Goal: Information Seeking & Learning: Find contact information

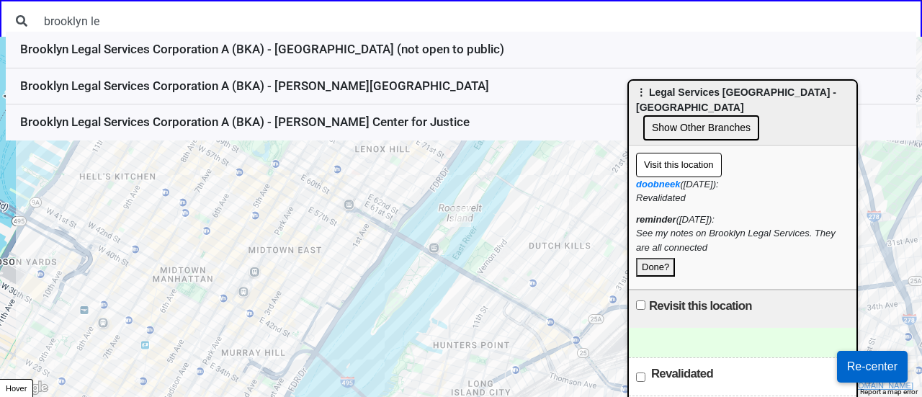
click at [211, 17] on input "brooklyn le" at bounding box center [475, 20] width 880 height 27
click at [117, 19] on input "brooklyn le" at bounding box center [475, 20] width 880 height 27
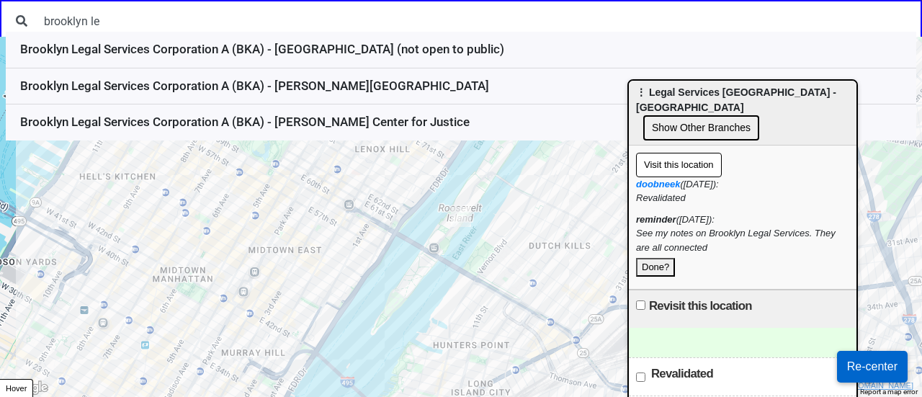
click at [117, 19] on input "brooklyn le" at bounding box center [475, 20] width 880 height 27
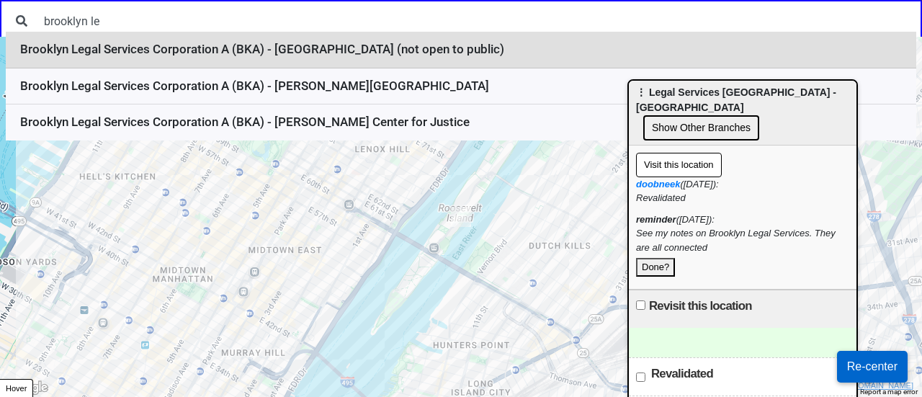
click at [151, 56] on li "Brooklyn Legal Services Corporation A (BKA) - Jamaica (not open to public)" at bounding box center [461, 50] width 911 height 37
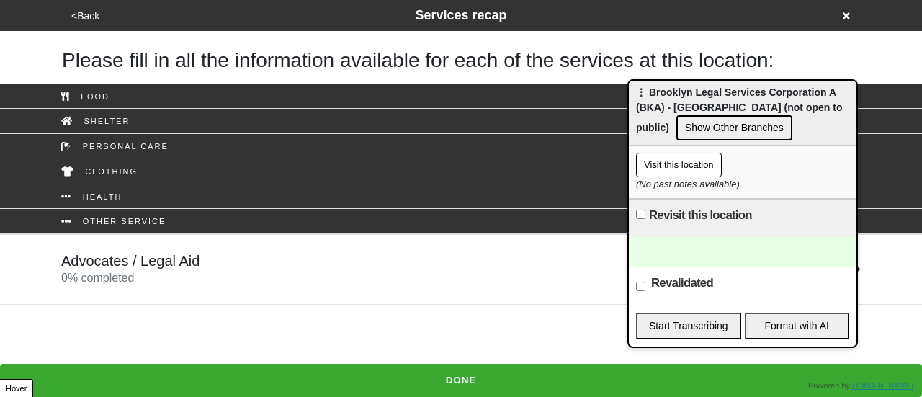
click at [702, 122] on button "Show Other Branches" at bounding box center [735, 127] width 116 height 25
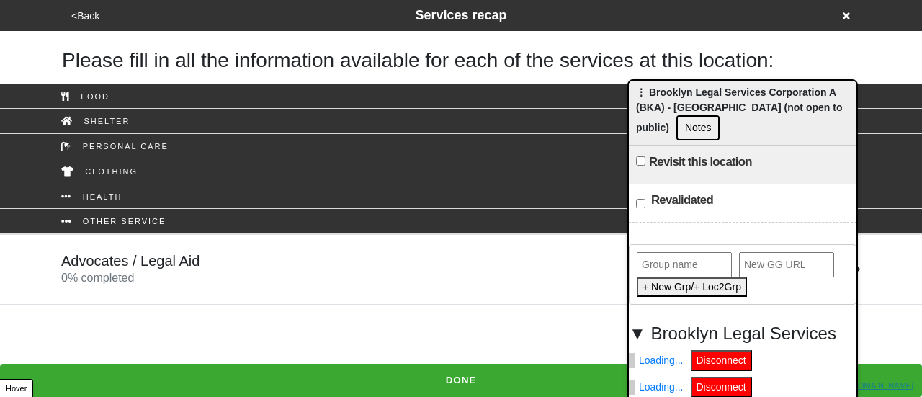
scroll to position [71, 0]
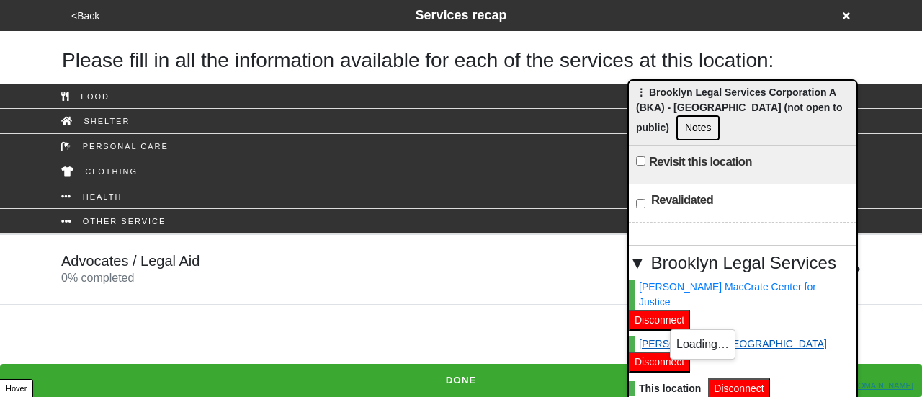
click at [665, 336] on link "Fulton Street" at bounding box center [728, 343] width 198 height 15
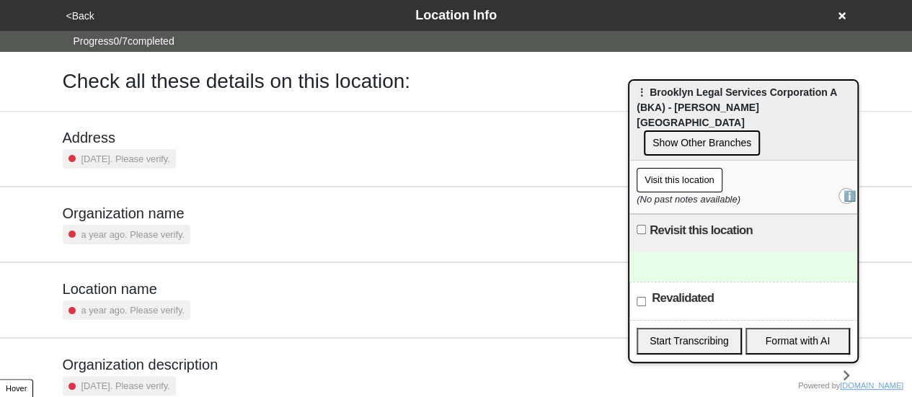
click at [839, 18] on icon at bounding box center [841, 15] width 7 height 7
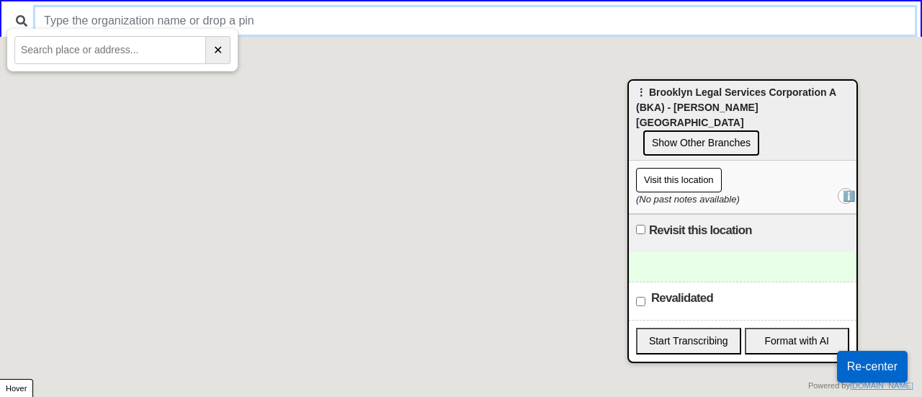
click at [222, 22] on input "text" at bounding box center [475, 20] width 880 height 27
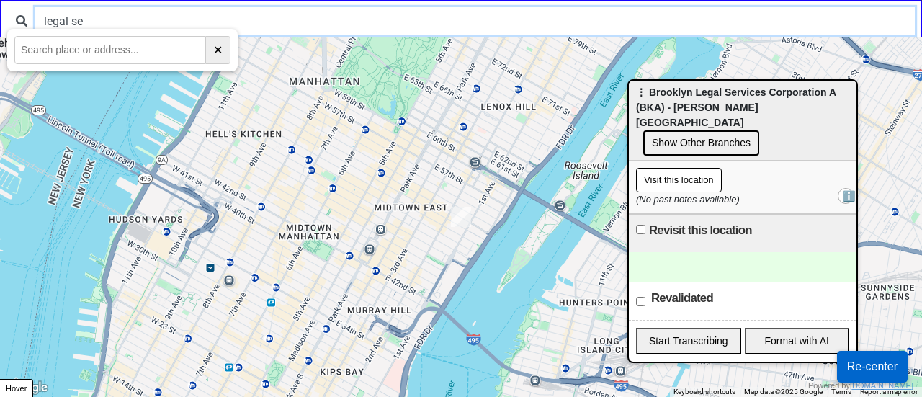
type input "legal se"
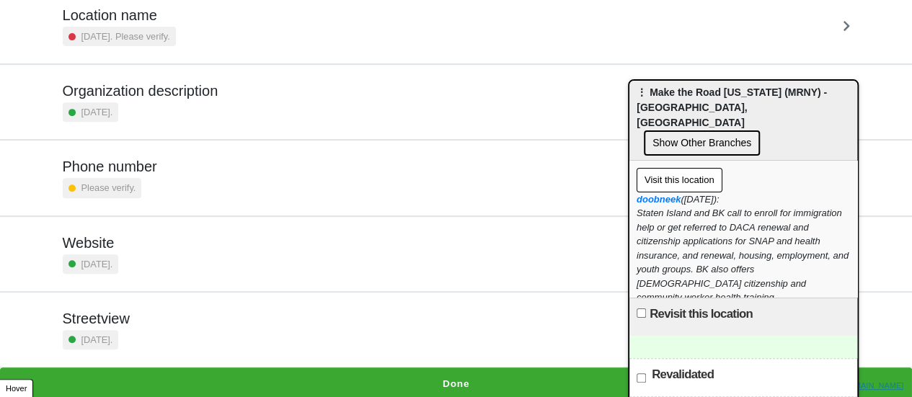
scroll to position [85, 0]
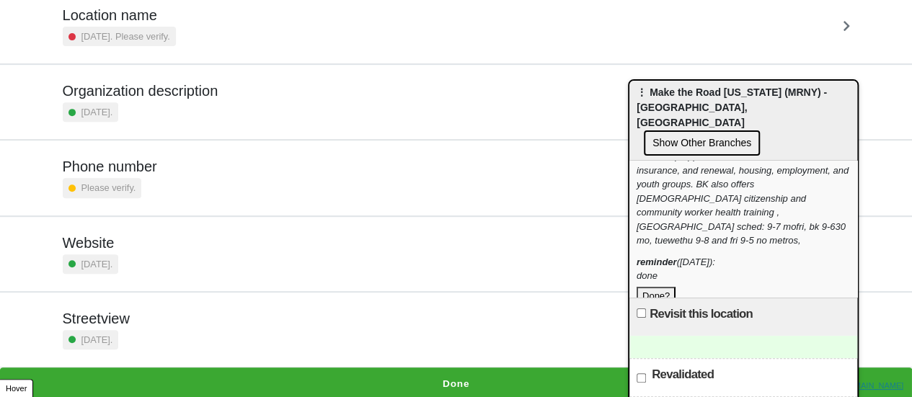
click at [746, 198] on div "doobneek ([DATE]): Staten Island and BK call to enroll for immigration help or …" at bounding box center [742, 177] width 213 height 141
click at [746, 198] on div "doobneek (2025-10-07): Staten Island and BK call to enroll for immigration help…" at bounding box center [742, 177] width 213 height 141
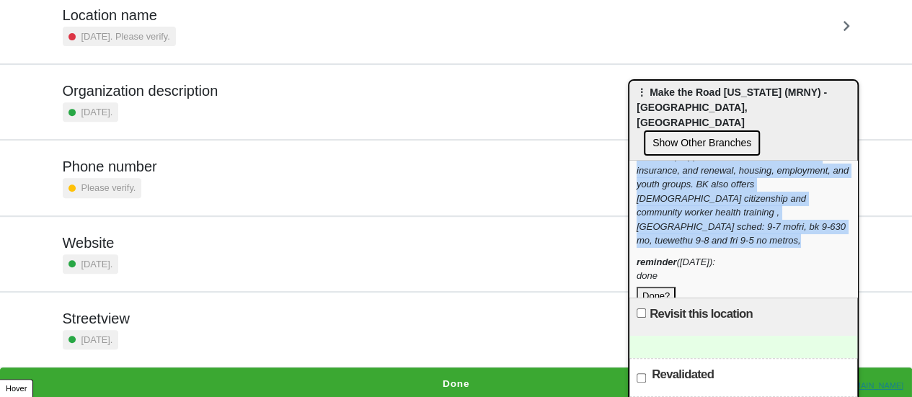
click at [746, 198] on div "doobneek (2025-10-07): Staten Island and BK call to enroll for immigration help…" at bounding box center [742, 177] width 213 height 141
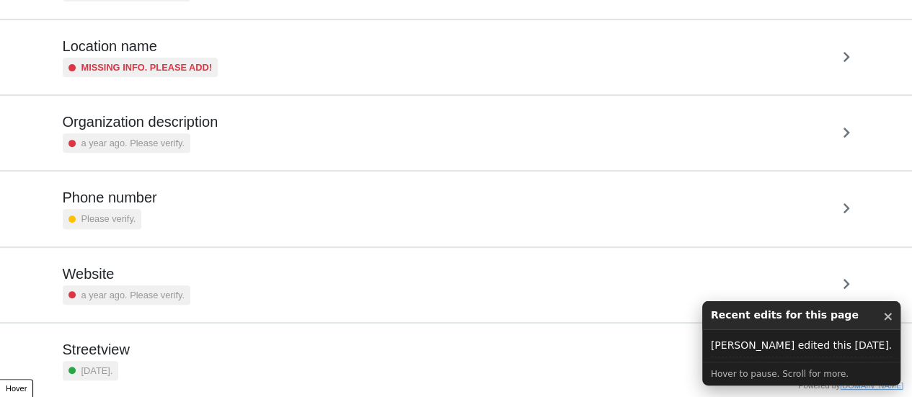
scroll to position [274, 0]
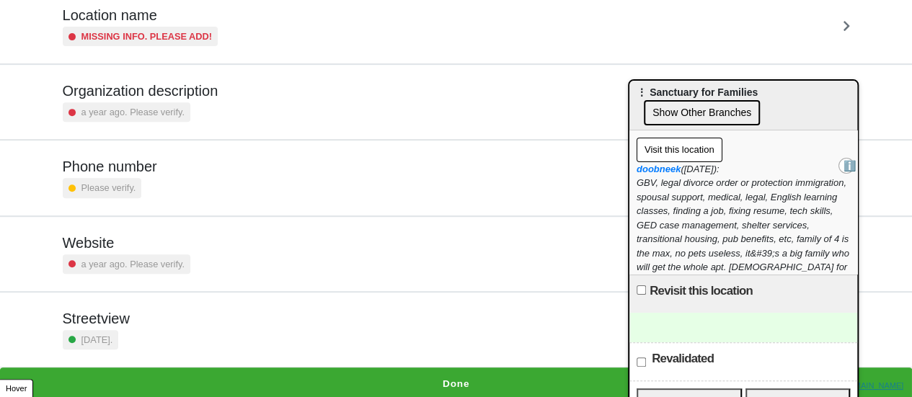
click at [806, 105] on div "⋮ Sanctuary for Families Show Other Branches" at bounding box center [743, 106] width 228 height 50
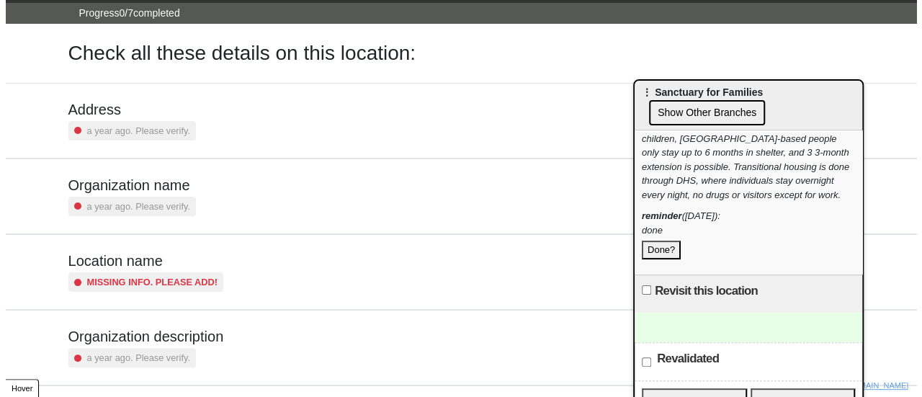
scroll to position [0, 0]
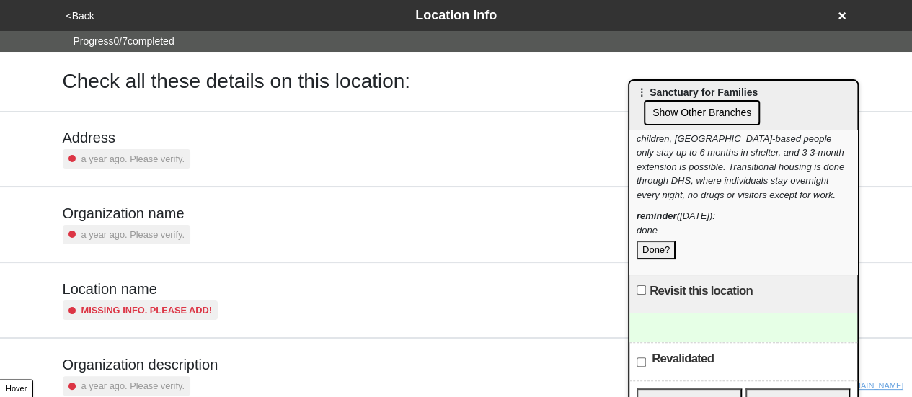
click at [838, 17] on icon at bounding box center [841, 16] width 7 height 10
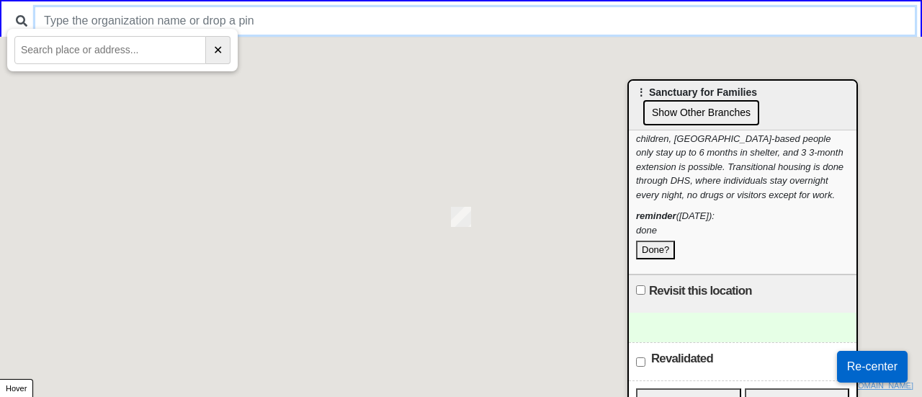
click at [301, 26] on input "text" at bounding box center [475, 20] width 880 height 27
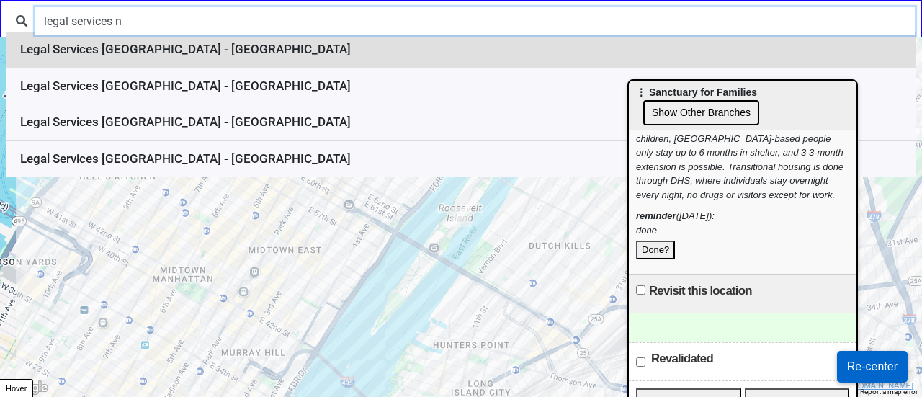
type input "legal services n"
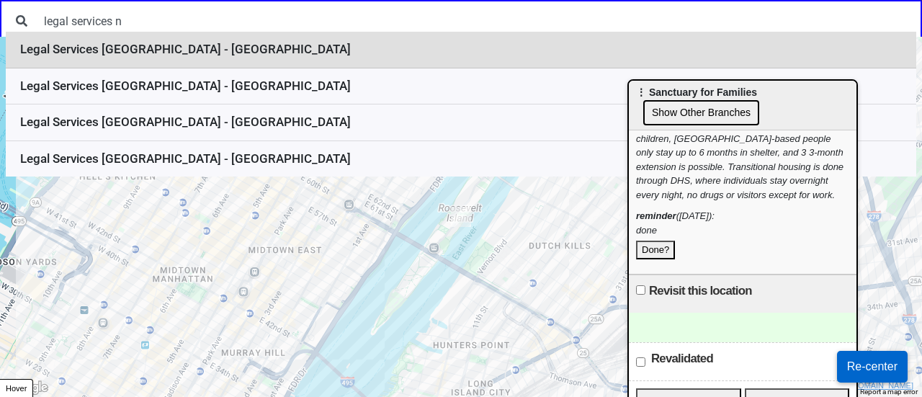
click at [288, 52] on li "Legal Services NYC - Queens" at bounding box center [461, 50] width 911 height 37
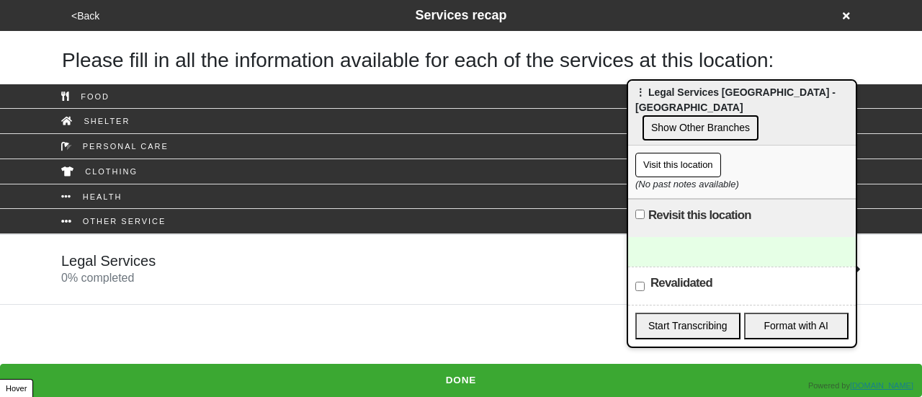
click at [713, 115] on button "Show Other Branches" at bounding box center [701, 127] width 116 height 25
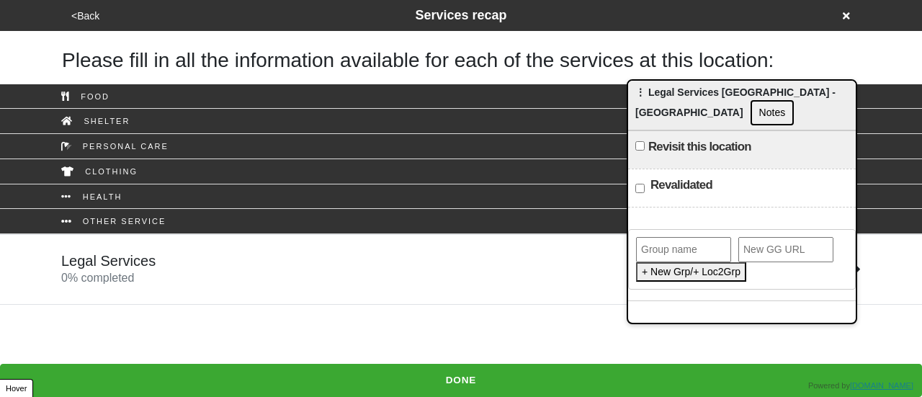
click at [678, 237] on input "text" at bounding box center [683, 249] width 95 height 25
type input "Brooklyn Legal Services"
click at [656, 262] on button "Add This Location to Group" at bounding box center [703, 271] width 134 height 19
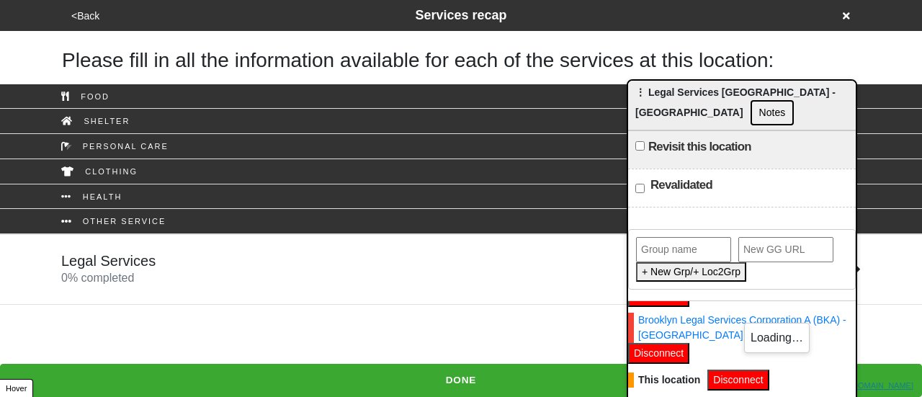
scroll to position [174, 0]
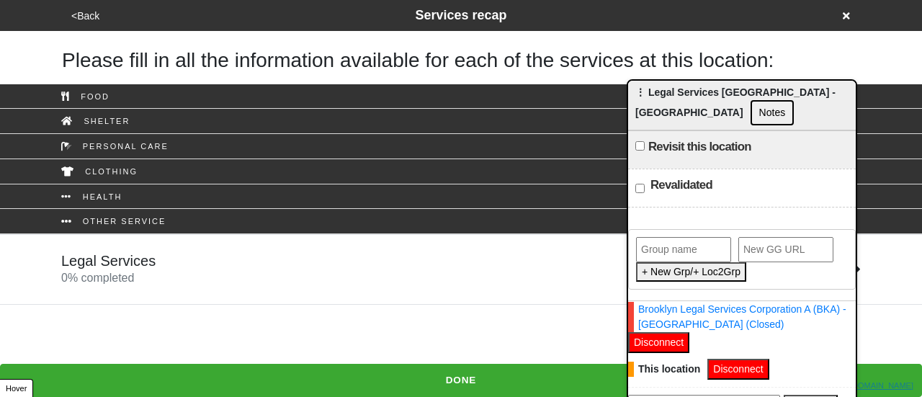
click at [754, 367] on button "Disconnect" at bounding box center [738, 369] width 61 height 21
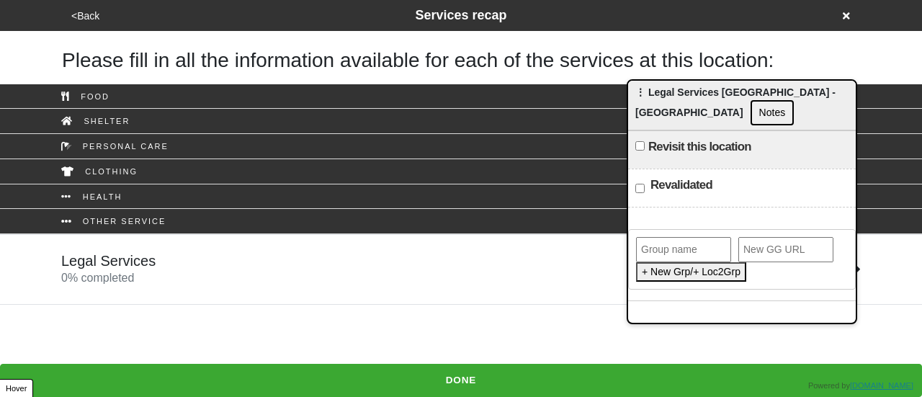
click at [692, 237] on input "text" at bounding box center [683, 249] width 95 height 25
type input "Legal Service NYC"
click at [751, 262] on button "Add This Location to Group" at bounding box center [703, 271] width 134 height 19
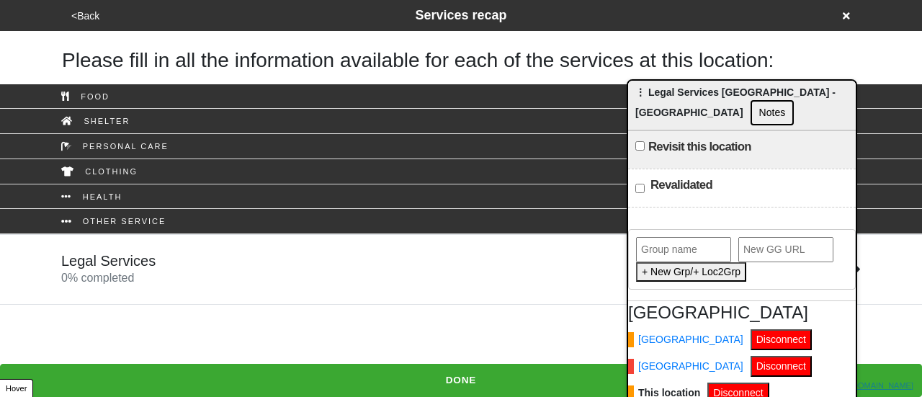
scroll to position [41, 0]
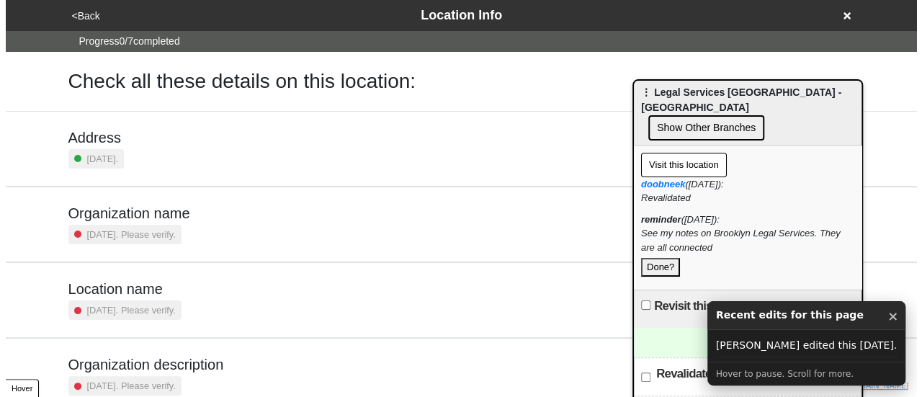
scroll to position [1, 0]
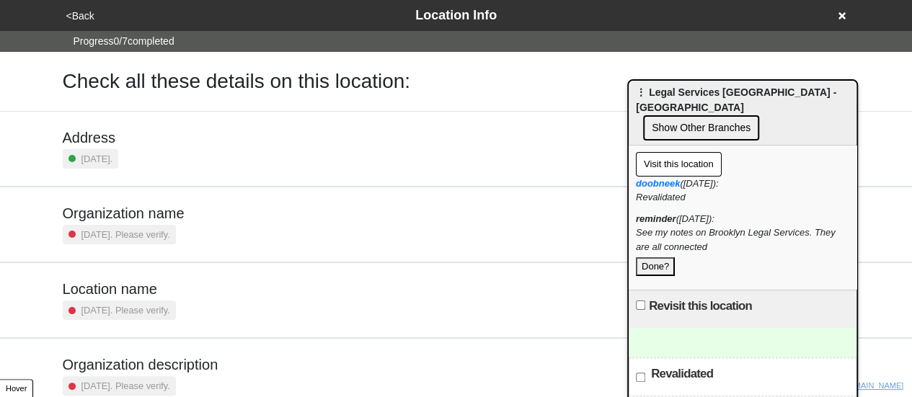
click at [842, 12] on icon at bounding box center [841, 16] width 7 height 10
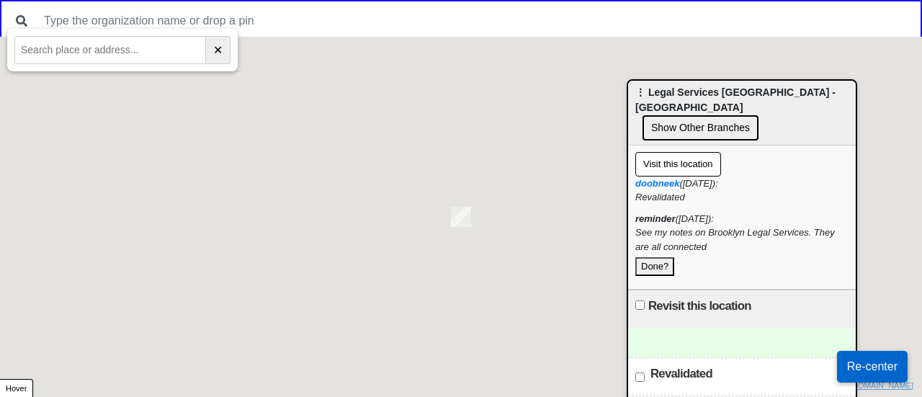
click at [297, 35] on div at bounding box center [461, 21] width 922 height 42
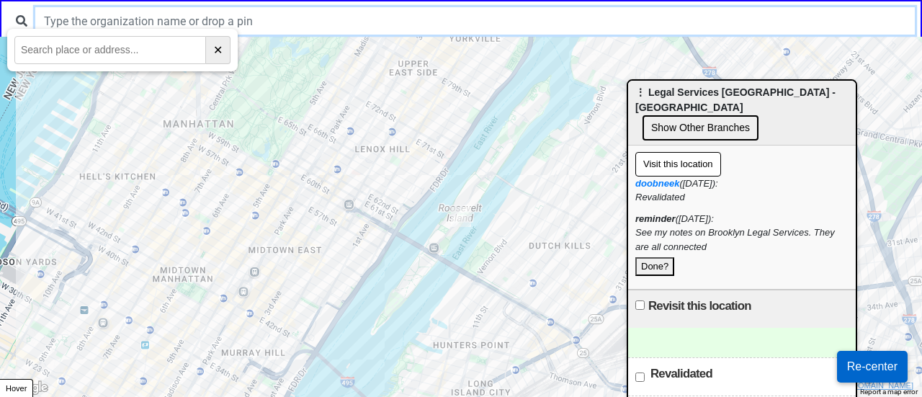
click at [368, 34] on input "text" at bounding box center [475, 20] width 880 height 27
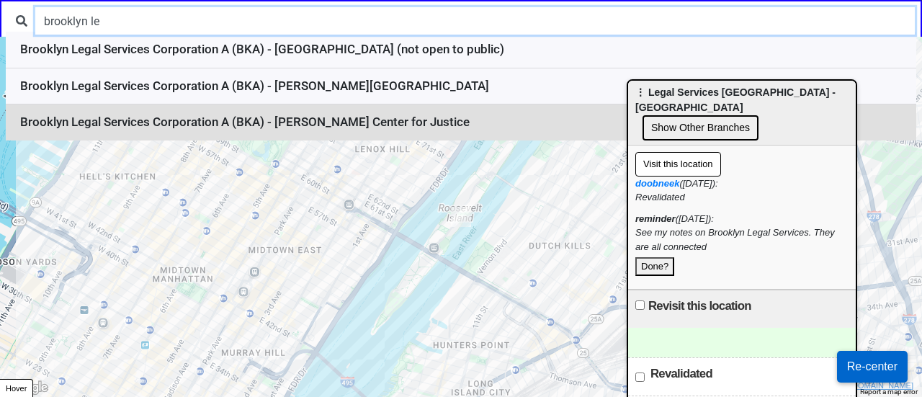
type input "brooklyn le"
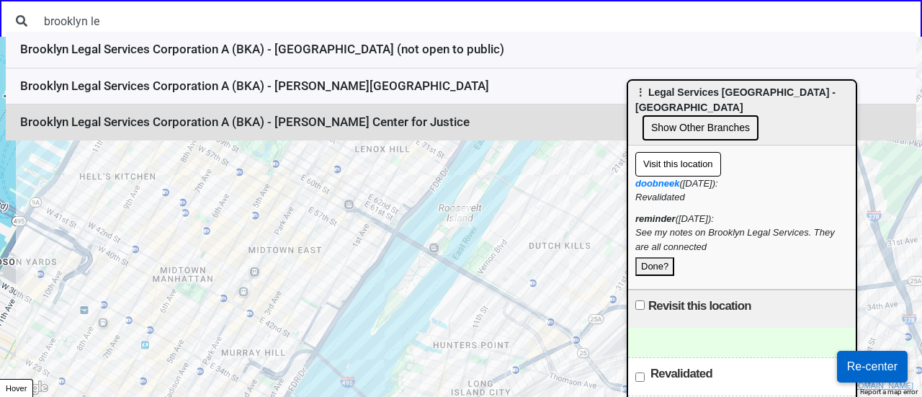
click at [349, 125] on li "Brooklyn Legal Services Corporation A (BKA) - Shriver Tyler MacCrate Center for…" at bounding box center [461, 122] width 911 height 36
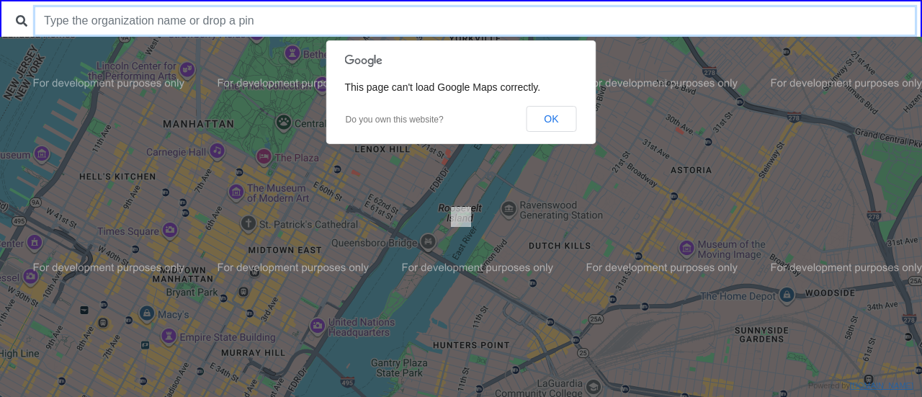
click at [192, 23] on input "text" at bounding box center [475, 20] width 880 height 27
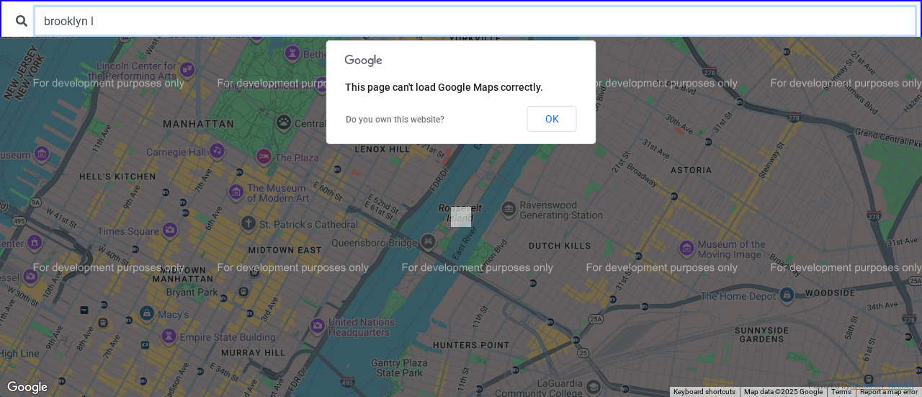
type input "brooklyn l"
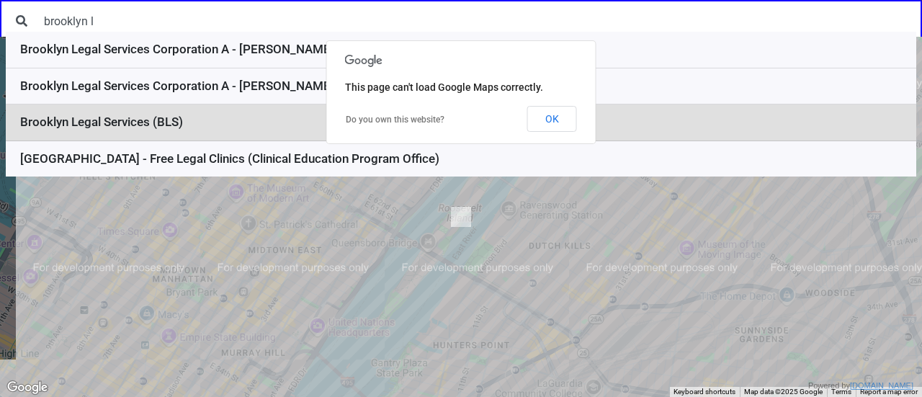
click at [164, 123] on li "Brooklyn Legal Services (BLS)" at bounding box center [461, 122] width 911 height 37
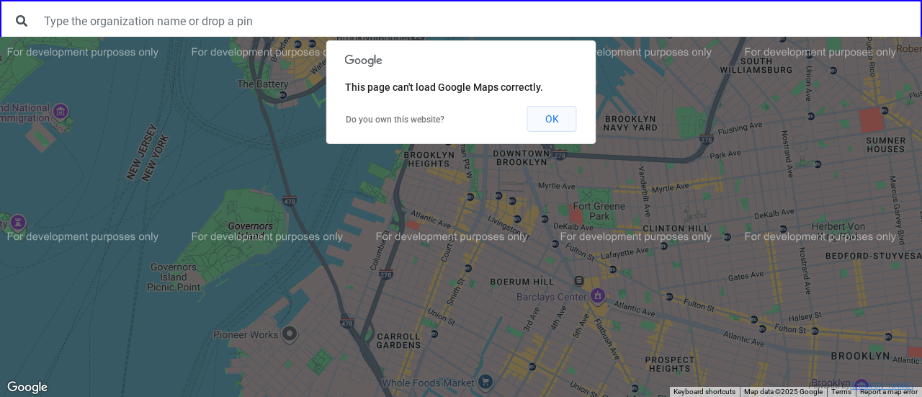
click at [549, 115] on button "OK" at bounding box center [552, 119] width 50 height 26
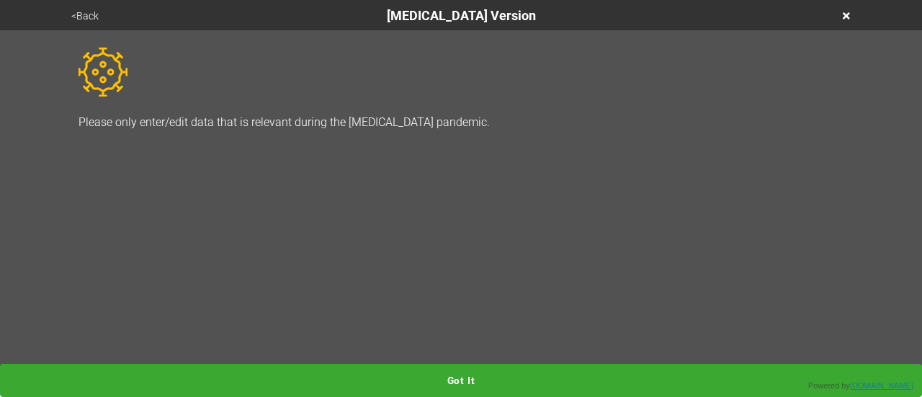
click at [427, 373] on button "Got it" at bounding box center [461, 380] width 922 height 33
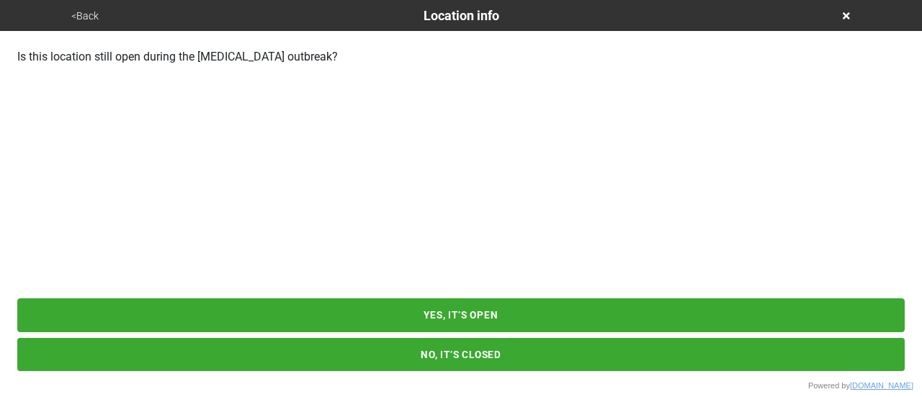
click at [451, 318] on button "YES, IT’S OPEN" at bounding box center [461, 314] width 888 height 33
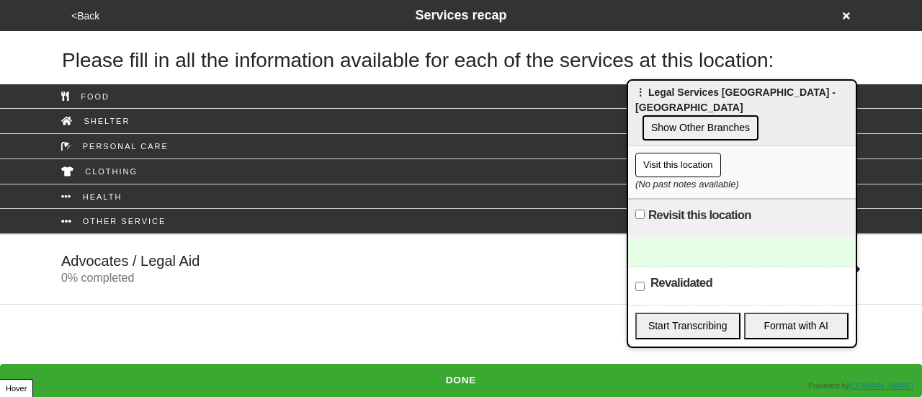
click at [191, 260] on h5 "Advocates / Legal Aid" at bounding box center [130, 260] width 138 height 17
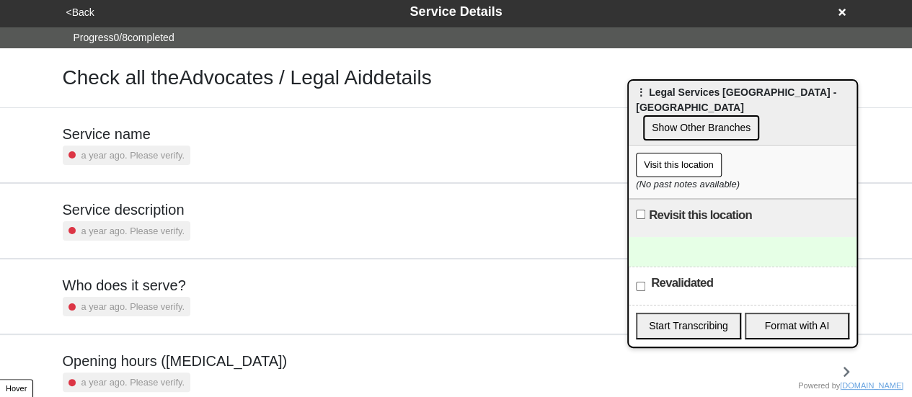
scroll to position [349, 0]
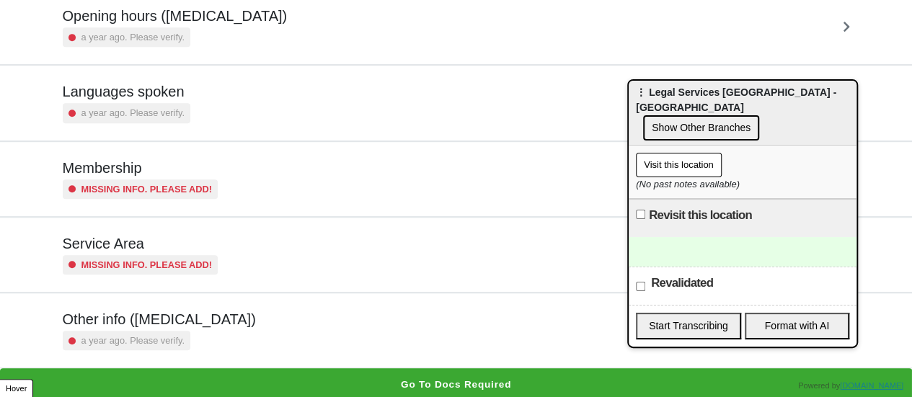
click at [179, 320] on h5 "Other info ([MEDICAL_DATA])" at bounding box center [159, 319] width 193 height 17
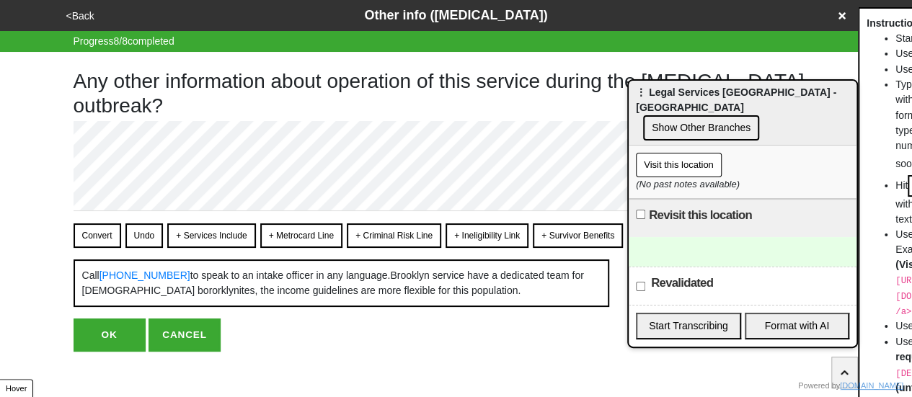
click at [99, 230] on button "Convert" at bounding box center [97, 235] width 48 height 24
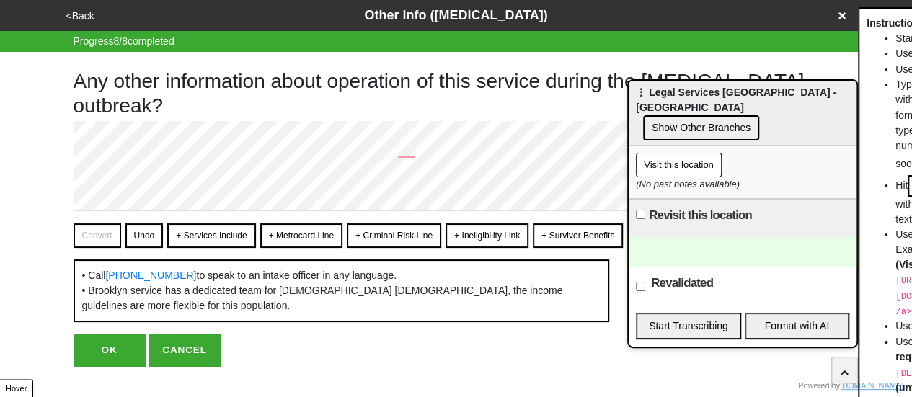
click at [114, 344] on button "OK" at bounding box center [109, 350] width 72 height 33
click at [120, 345] on button "OK" at bounding box center [109, 350] width 72 height 33
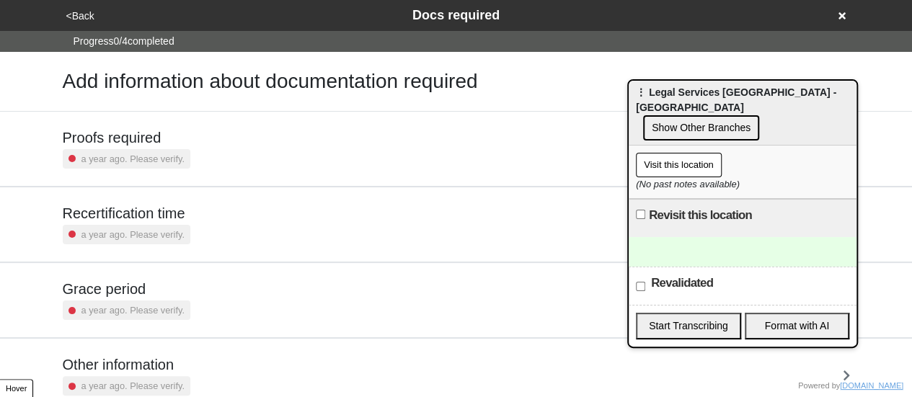
click at [82, 12] on button "<Back" at bounding box center [80, 16] width 37 height 17
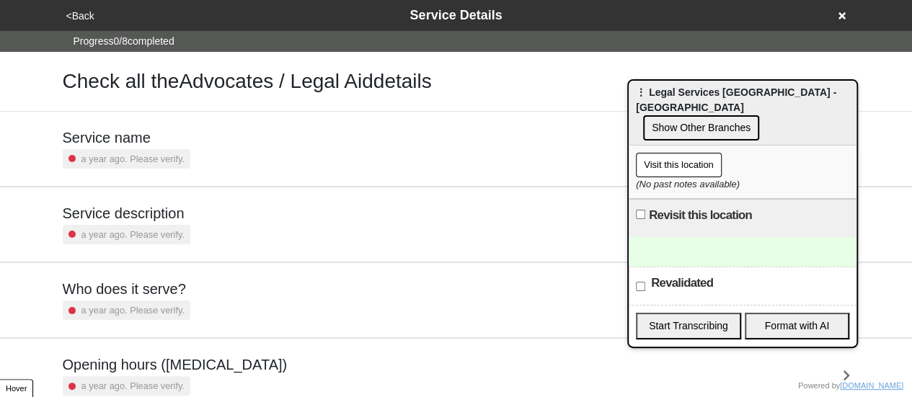
click at [146, 246] on div "Service description a year ago. Please verify." at bounding box center [455, 224] width 821 height 74
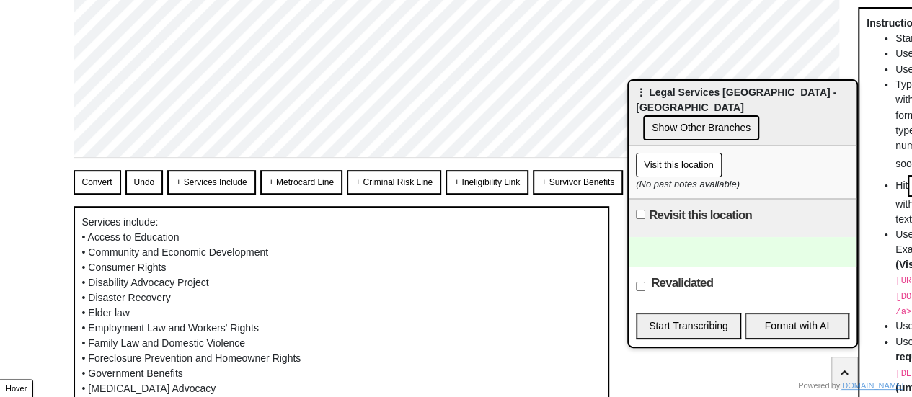
scroll to position [86, 0]
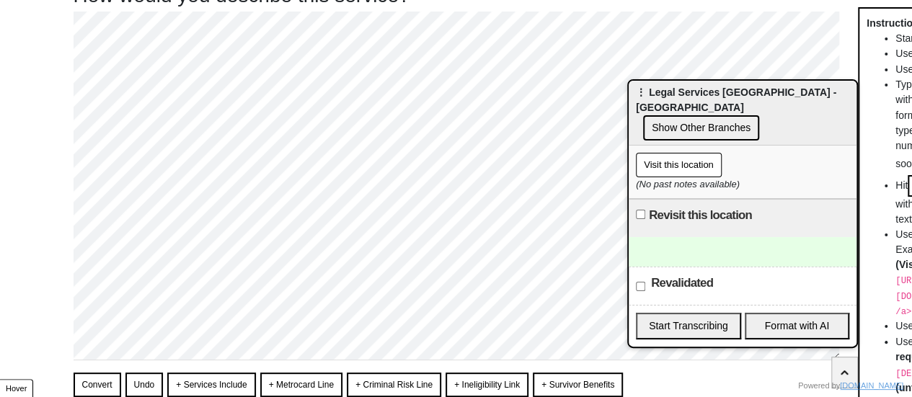
drag, startPoint x: 101, startPoint y: 381, endPoint x: 111, endPoint y: 361, distance: 22.6
click at [101, 381] on button "Convert" at bounding box center [97, 385] width 48 height 24
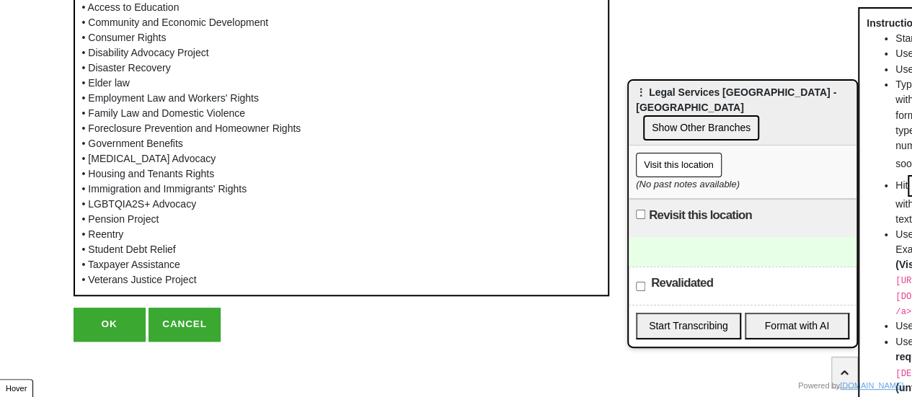
click at [114, 325] on button "OK" at bounding box center [109, 324] width 72 height 33
type textarea "x"
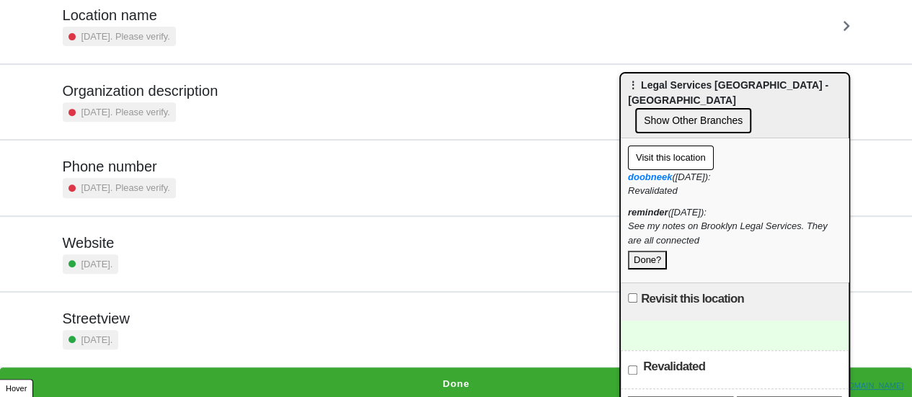
scroll to position [1, 0]
click at [644, 250] on button "Done?" at bounding box center [647, 259] width 39 height 19
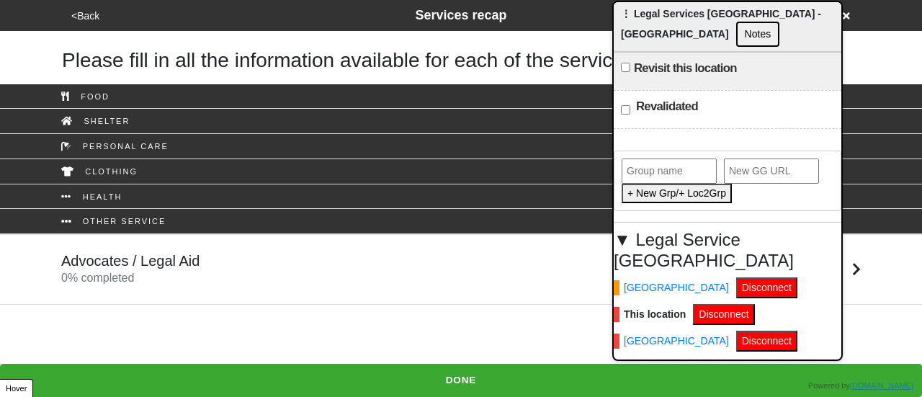
drag, startPoint x: 718, startPoint y: 84, endPoint x: 703, endPoint y: 1, distance: 83.7
click at [703, 2] on div "⋮ Legal Services NYC - Brooklyn Notes" at bounding box center [728, 27] width 228 height 50
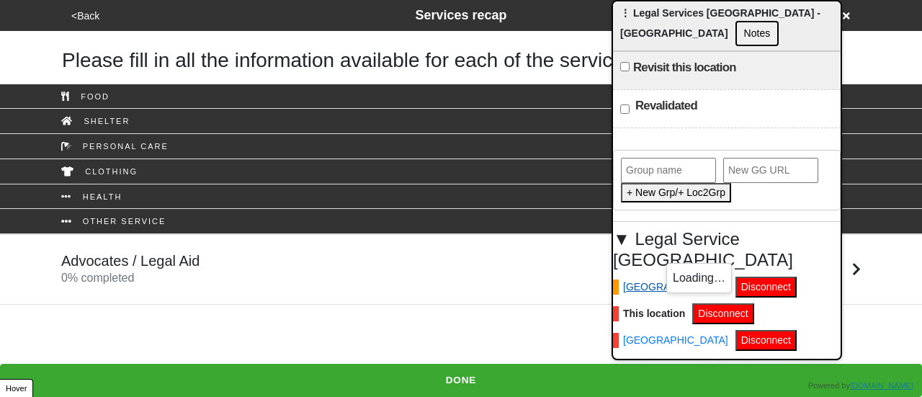
click at [654, 280] on link "[GEOGRAPHIC_DATA]" at bounding box center [670, 287] width 115 height 15
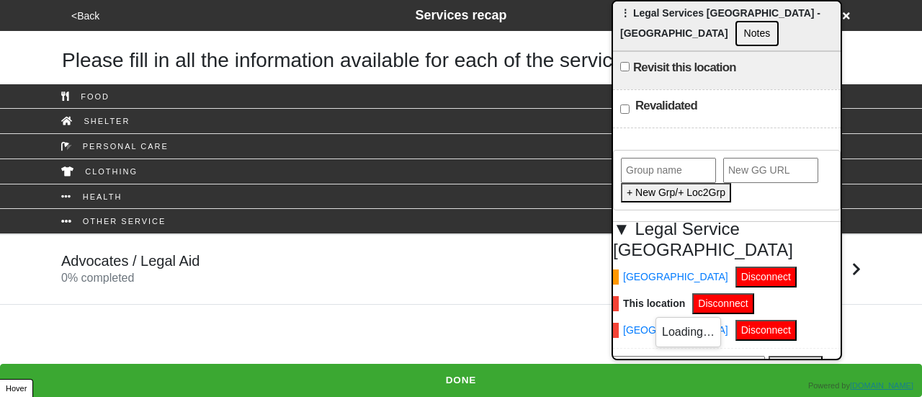
scroll to position [14, 0]
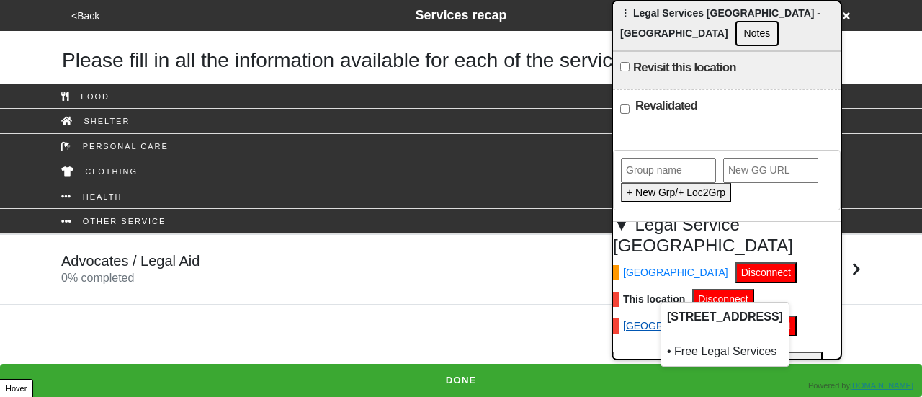
click at [656, 318] on link "Staten Island" at bounding box center [670, 325] width 115 height 15
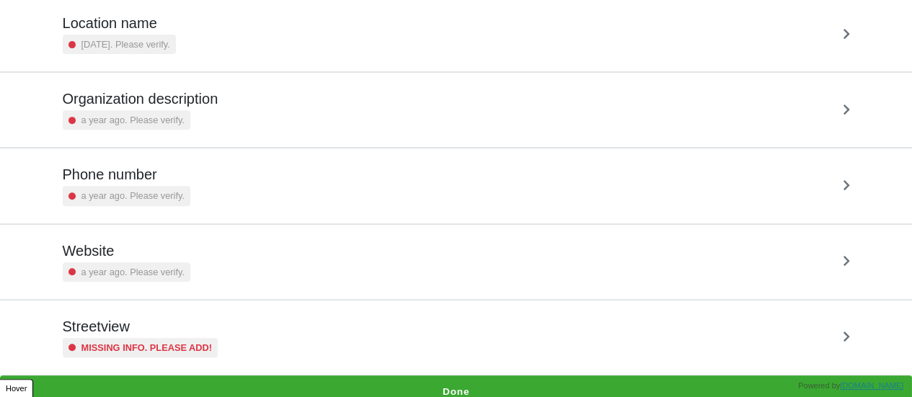
scroll to position [274, 0]
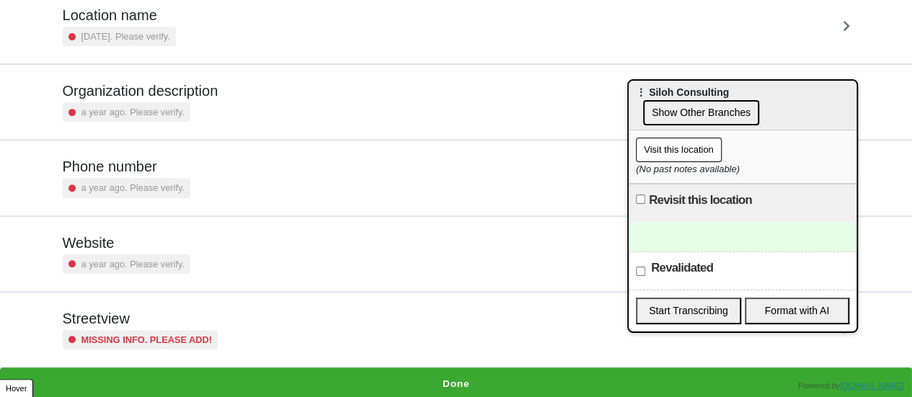
click at [211, 310] on h5 "Streetview" at bounding box center [141, 318] width 156 height 17
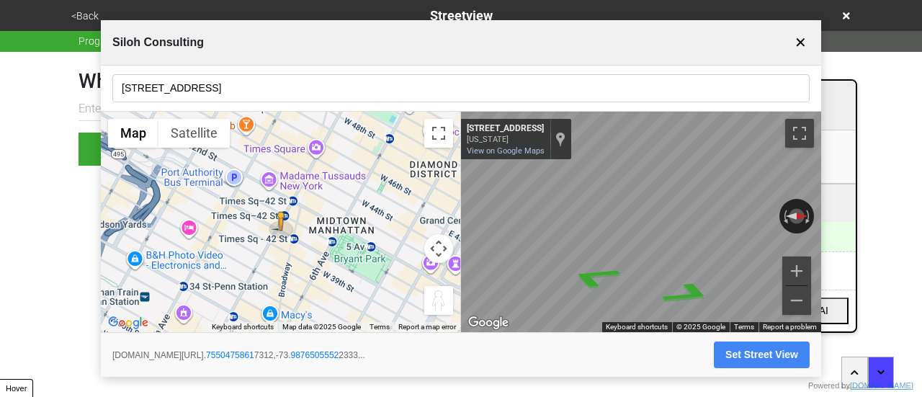
click at [209, 83] on input "[STREET_ADDRESS]" at bounding box center [460, 88] width 697 height 28
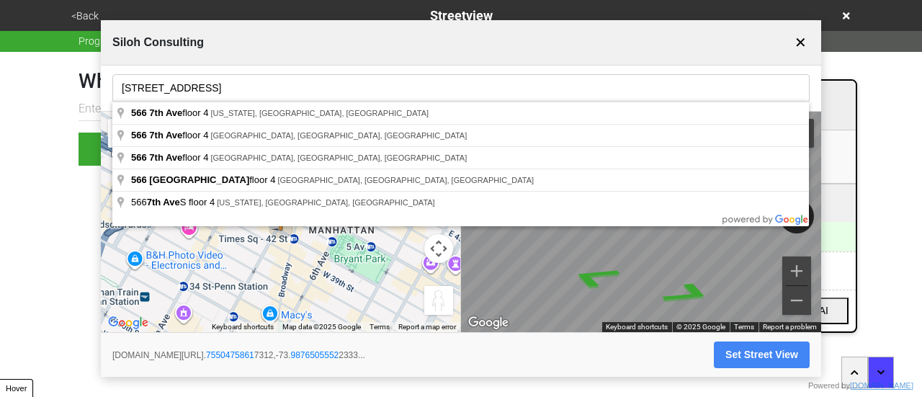
type input "566 7th Ave floor 4, New York, NY, USA"
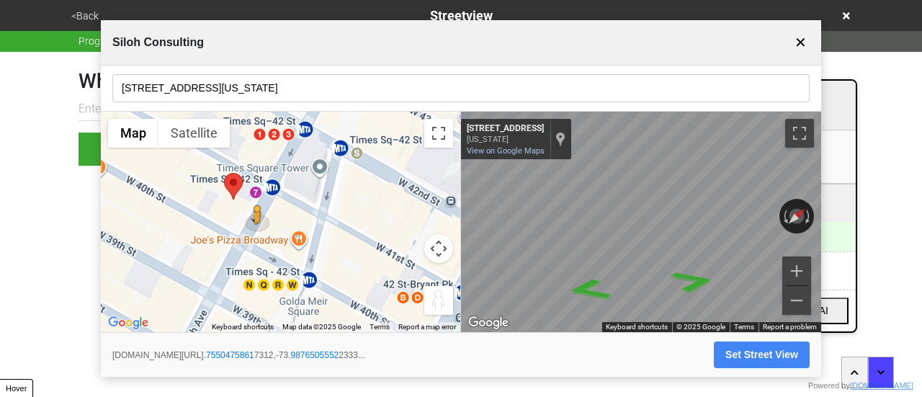
click at [751, 358] on button "Set Street View" at bounding box center [762, 355] width 96 height 27
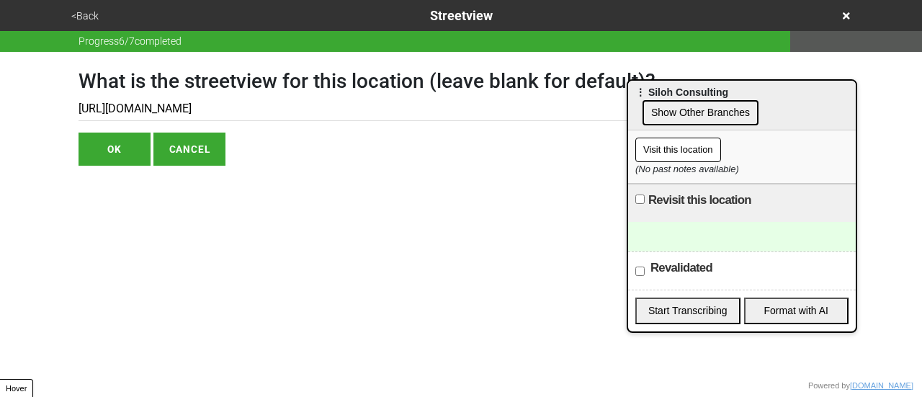
type input "https://www.google.com/maps/@40.75504758617312,-73.98765055522333,3a,75y,312.73…"
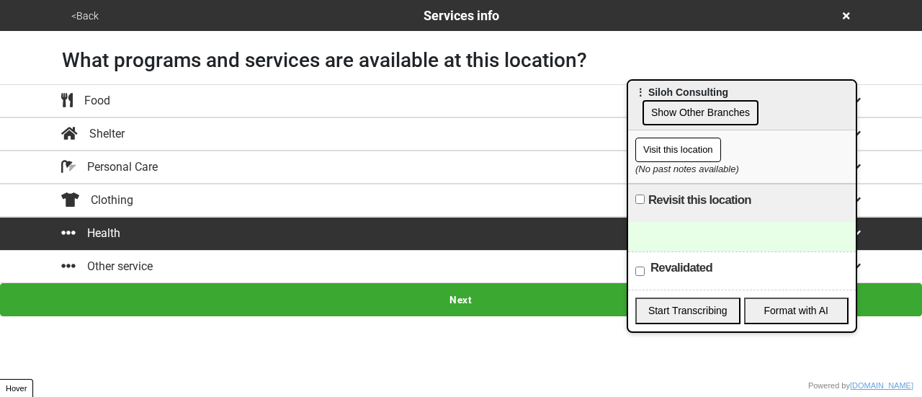
click at [78, 11] on button "<Back" at bounding box center [85, 16] width 36 height 17
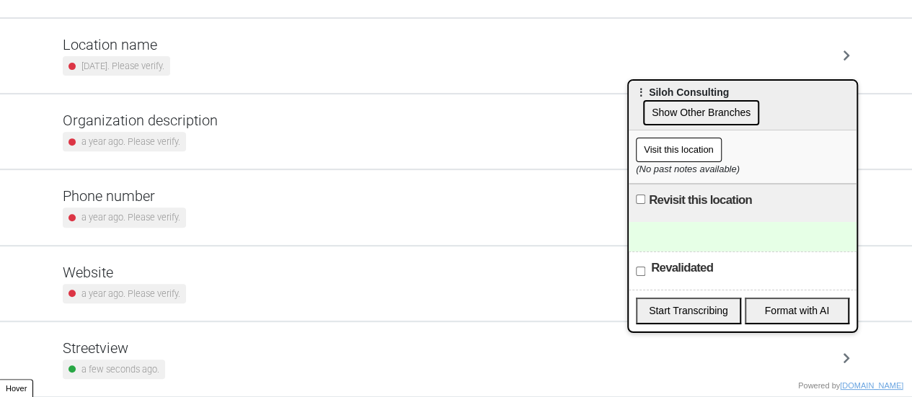
scroll to position [274, 0]
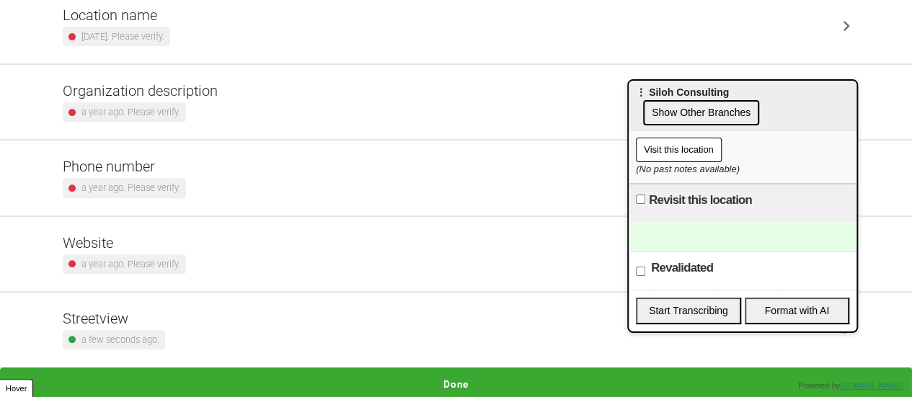
click at [117, 254] on div "a year ago. Please verify." at bounding box center [124, 263] width 123 height 19
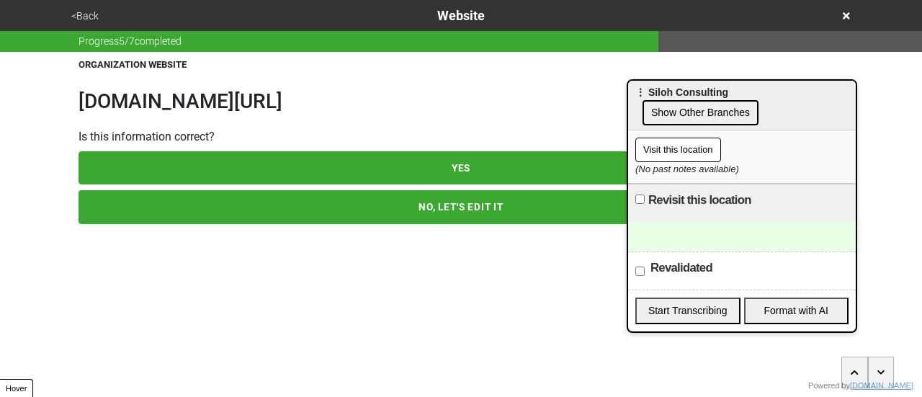
click at [171, 93] on h1 "shilohconsultingllc.com/finances.html" at bounding box center [461, 101] width 765 height 24
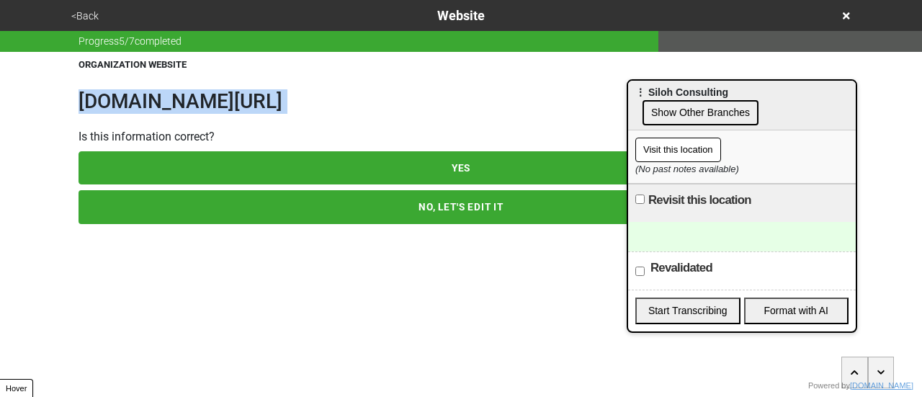
click at [171, 93] on h1 "shilohconsultingllc.com/finances.html" at bounding box center [461, 101] width 765 height 24
copy h1 "shilohconsultingllc.com/finances.html"
click at [81, 18] on button "<Back" at bounding box center [85, 16] width 36 height 17
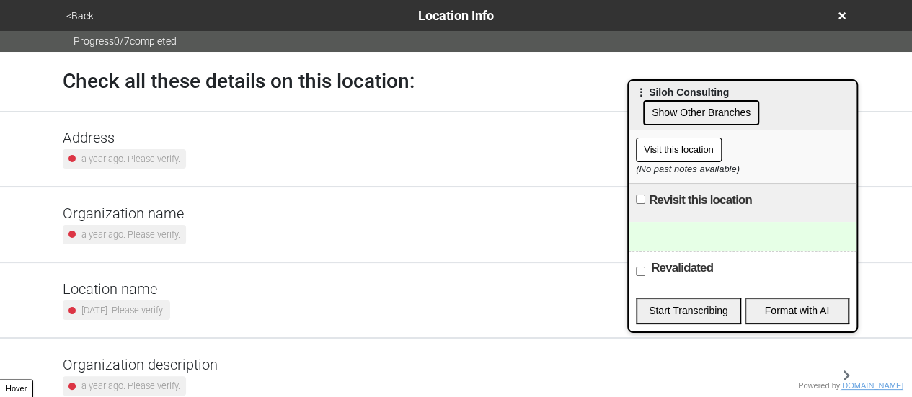
click at [128, 147] on div "Address a year ago. Please verify." at bounding box center [124, 149] width 123 height 40
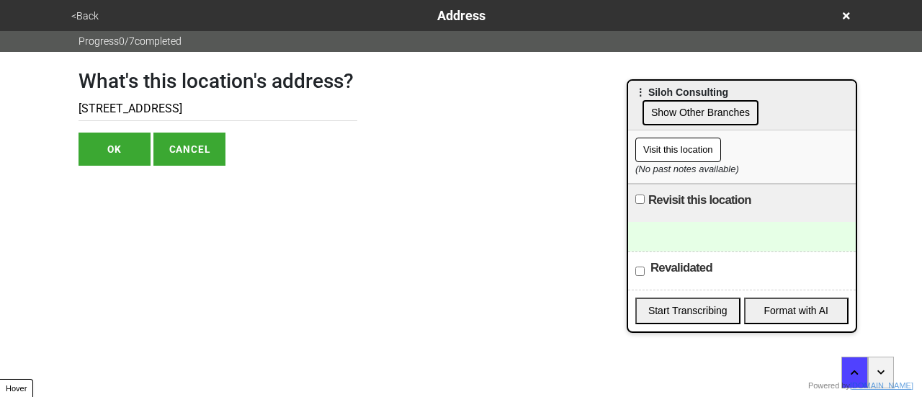
click at [138, 97] on input "566 7th Ave Floor 4" at bounding box center [218, 109] width 279 height 24
drag, startPoint x: 153, startPoint y: 111, endPoint x: 170, endPoint y: 112, distance: 16.6
click at [170, 112] on input "566 7th Ave, Floor 4" at bounding box center [218, 109] width 279 height 24
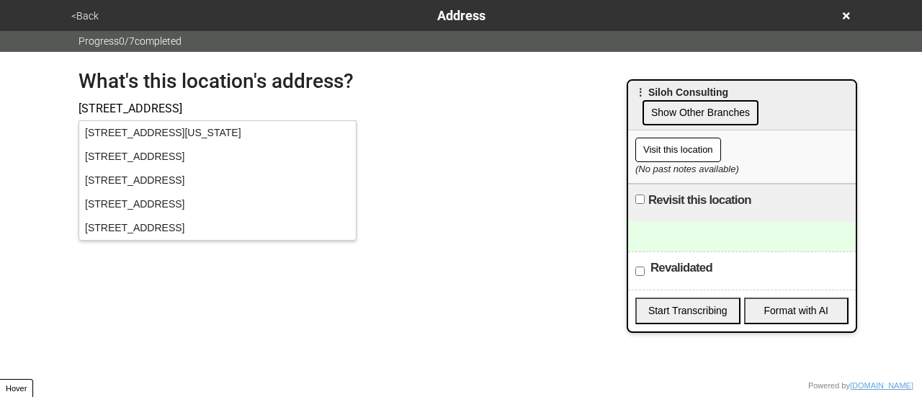
click at [148, 131] on div "566 7th Ave floor 4, New York, NY, USA" at bounding box center [217, 133] width 277 height 24
click at [215, 99] on input "566 7th Ave, Floor 4" at bounding box center [218, 109] width 279 height 24
click at [142, 107] on input "566 7th Ave, Floor 4" at bounding box center [218, 109] width 279 height 24
type input "566 7th Ave Floor 4"
click at [383, 99] on div "What's this location's address? 566 7th Ave Floor 4 OK CANCEL" at bounding box center [461, 109] width 800 height 114
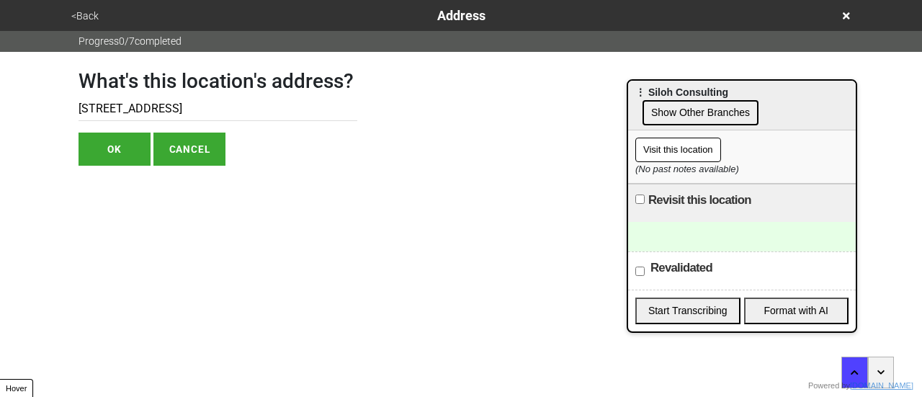
click at [121, 156] on button "OK" at bounding box center [115, 149] width 72 height 33
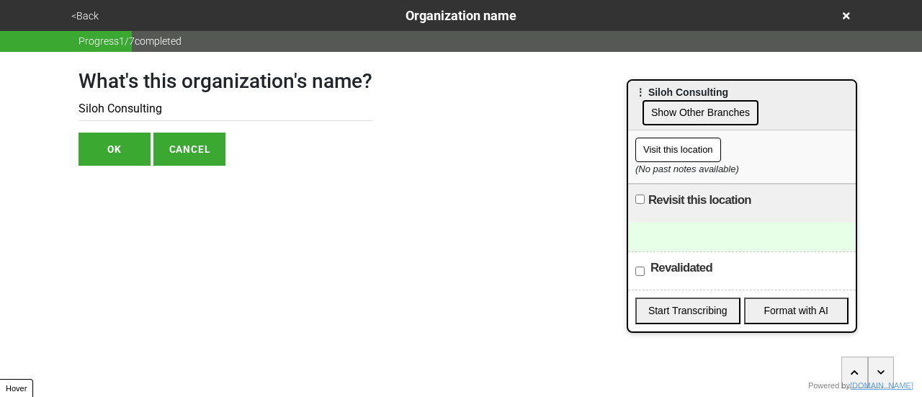
click at [117, 147] on button "OK" at bounding box center [115, 149] width 72 height 33
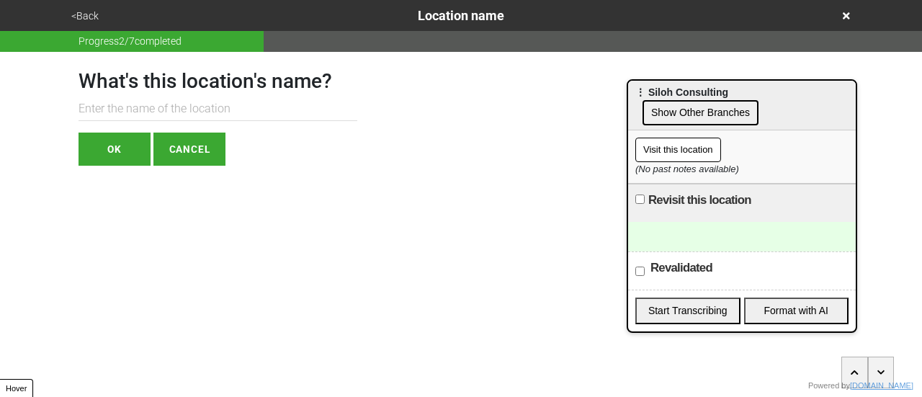
click at [86, 20] on button "<Back" at bounding box center [85, 16] width 36 height 17
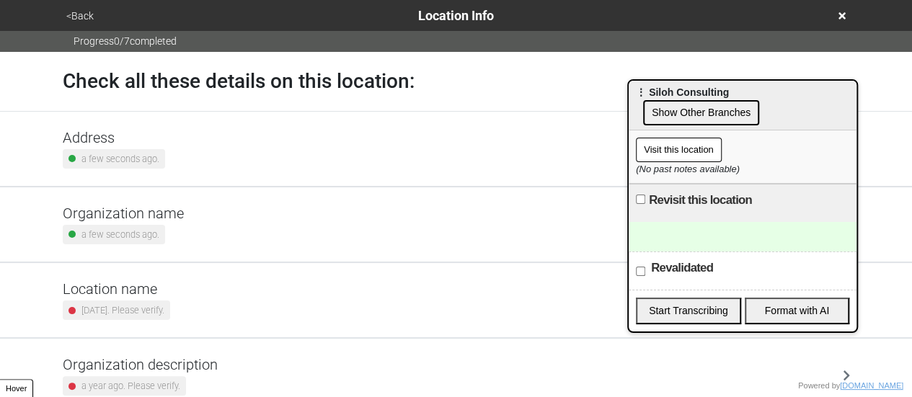
scroll to position [274, 0]
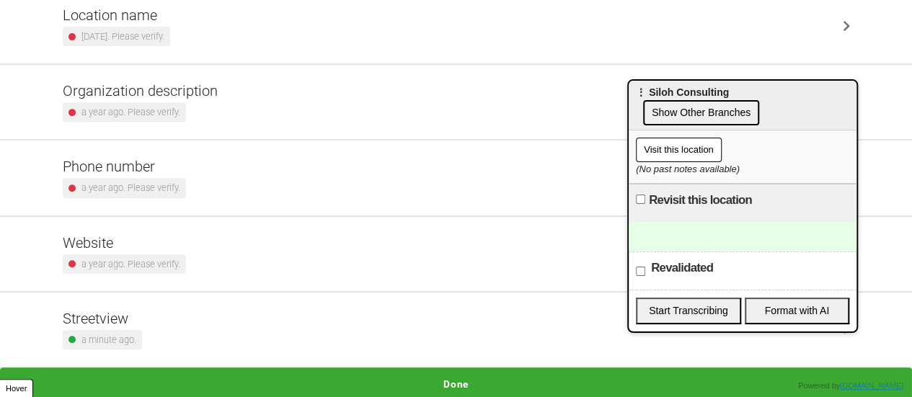
click at [194, 171] on div "Phone number a year ago. Please verify." at bounding box center [456, 178] width 787 height 40
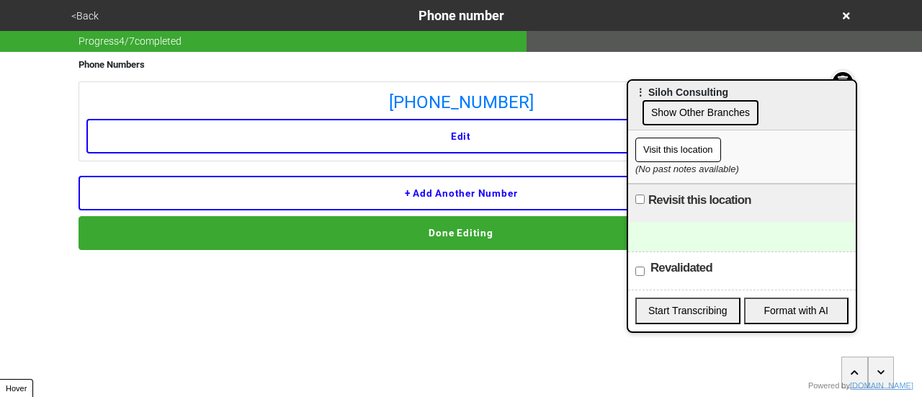
click at [91, 15] on button "<Back" at bounding box center [85, 16] width 36 height 17
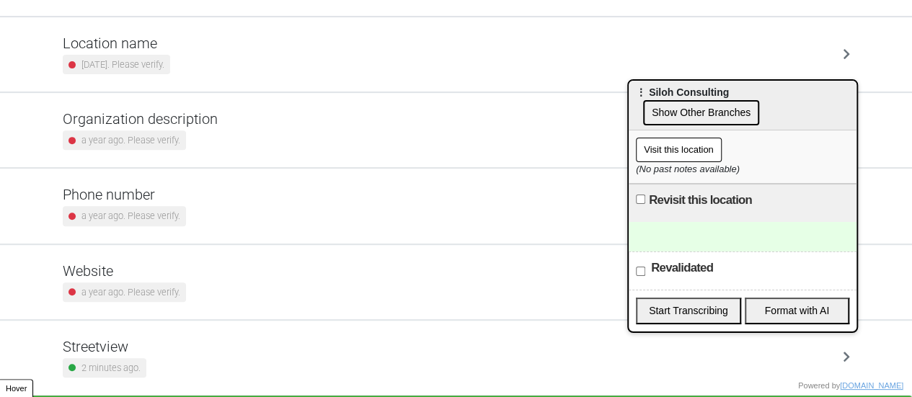
scroll to position [274, 0]
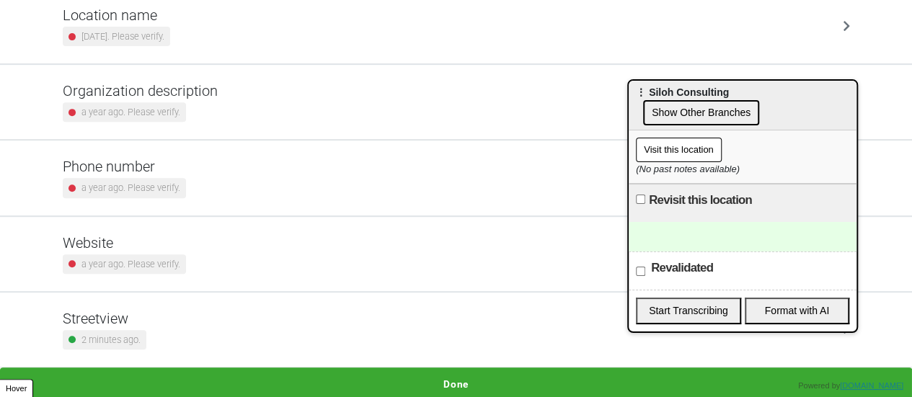
click at [642, 267] on input "Revalidated" at bounding box center [640, 271] width 9 height 9
checkbox input "true"
click at [470, 376] on button "Done" at bounding box center [456, 383] width 912 height 33
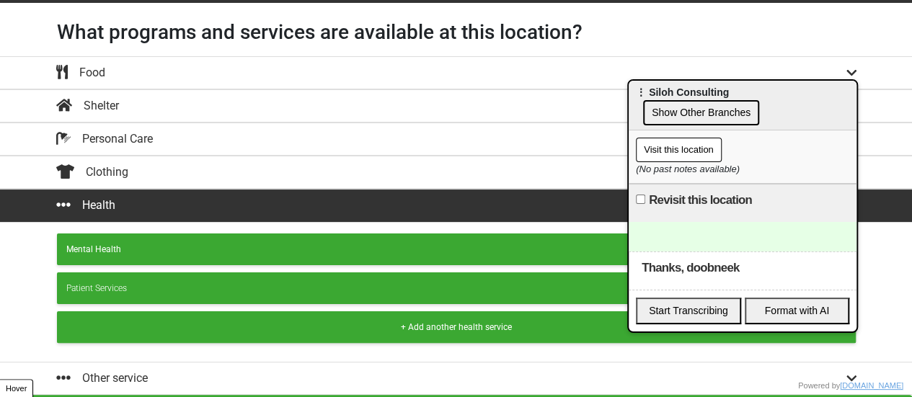
scroll to position [54, 0]
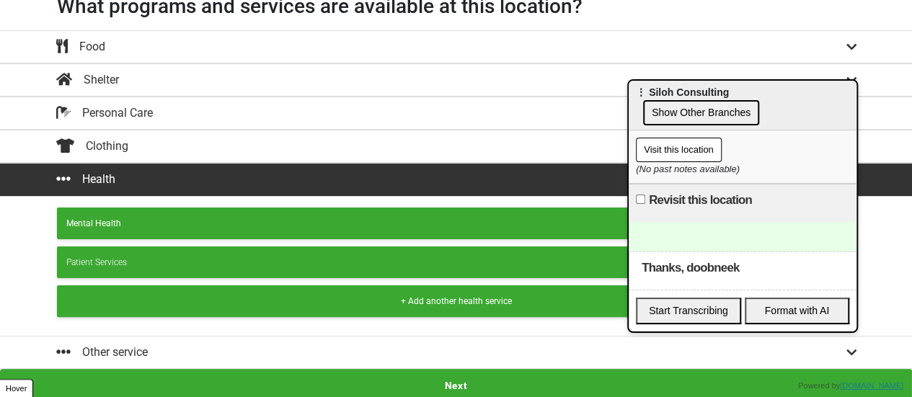
click at [708, 222] on div at bounding box center [742, 237] width 228 height 30
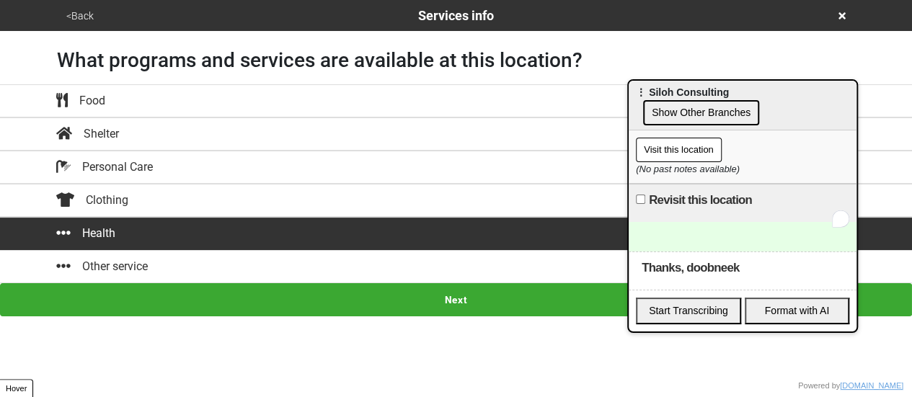
scroll to position [0, 0]
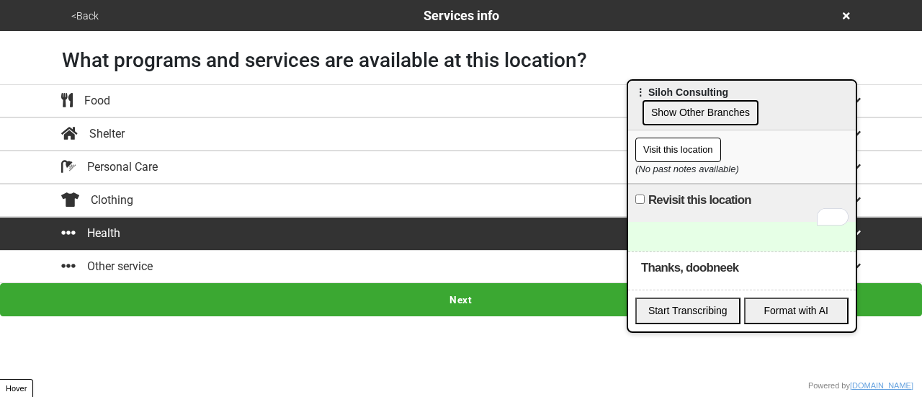
click at [548, 309] on button "Next" at bounding box center [461, 299] width 922 height 33
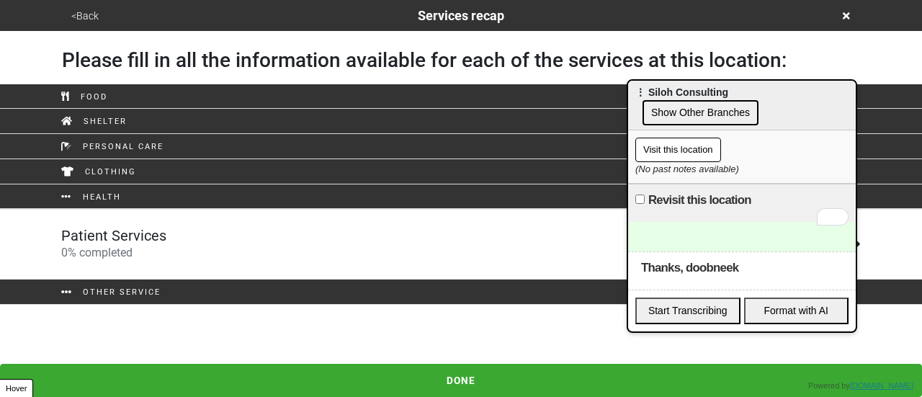
click at [466, 249] on div "Patient Services 0 % completed" at bounding box center [460, 244] width 821 height 35
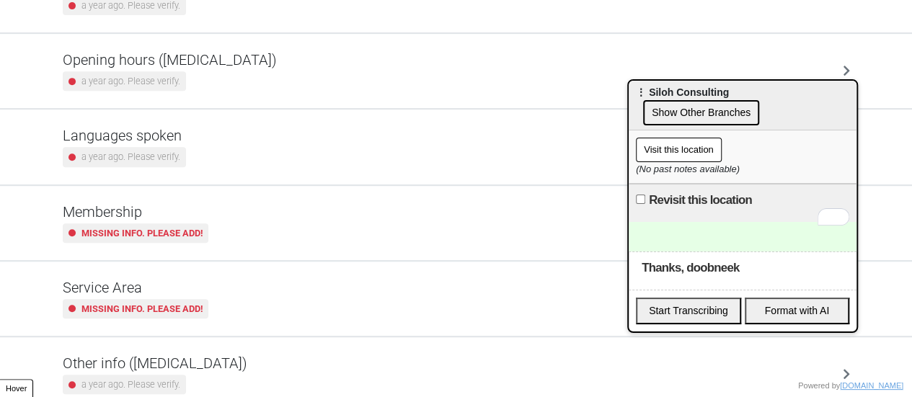
scroll to position [349, 0]
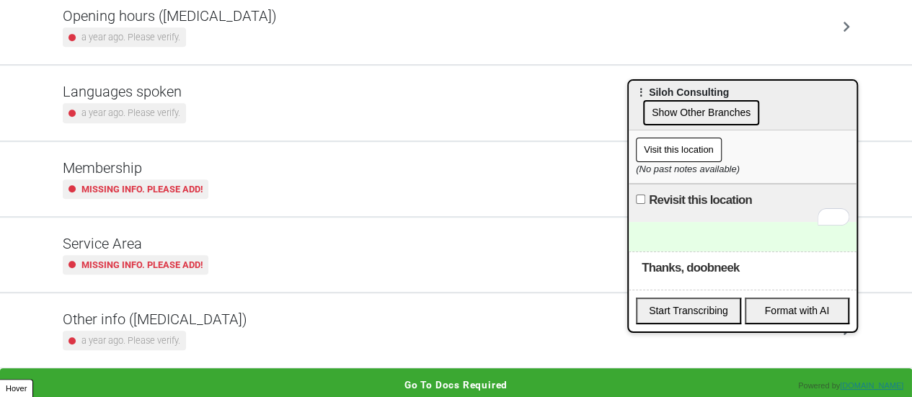
click at [271, 331] on div "Other info (coronavirus) a year ago. Please verify." at bounding box center [456, 331] width 787 height 40
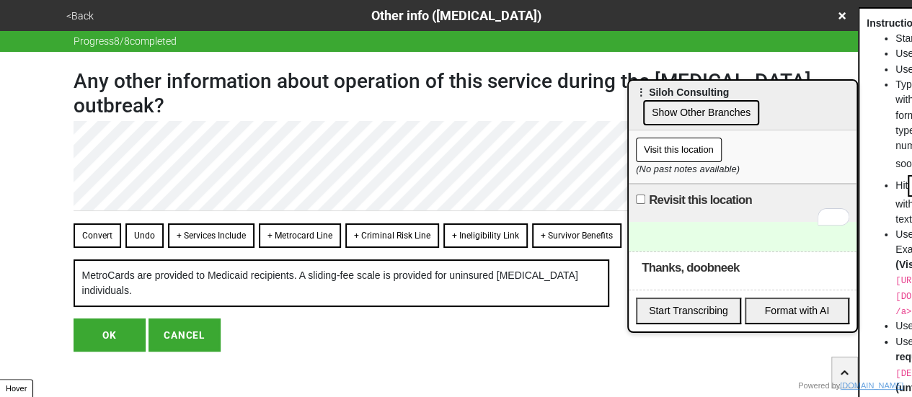
click at [694, 222] on div "To enrich screen reader interactions, please activate Accessibility in Grammarl…" at bounding box center [742, 237] width 228 height 30
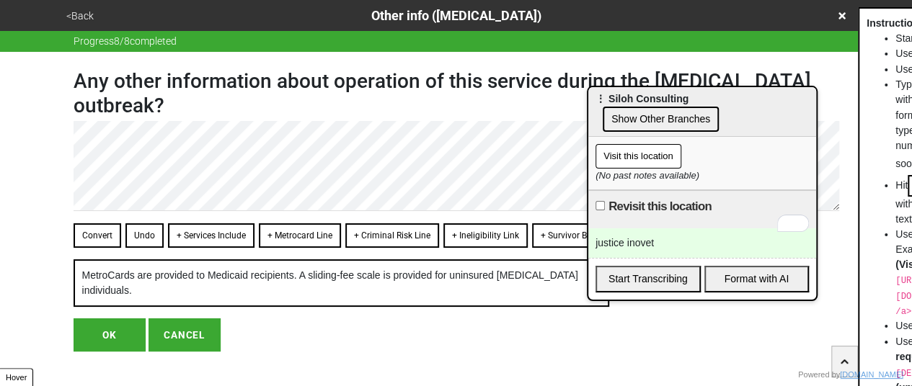
drag, startPoint x: 672, startPoint y: 107, endPoint x: 632, endPoint y: 114, distance: 40.9
click at [632, 114] on div "⋮ Siloh Consulting Show Other Branches" at bounding box center [702, 112] width 228 height 50
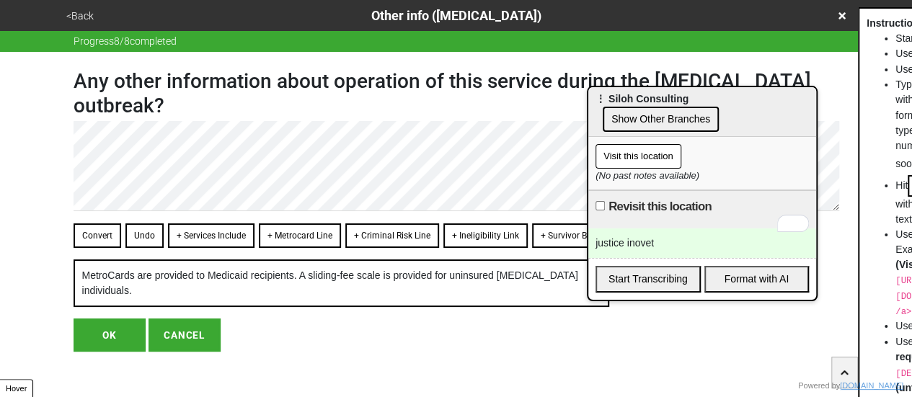
click at [625, 228] on div "justice inovet" at bounding box center [702, 243] width 228 height 30
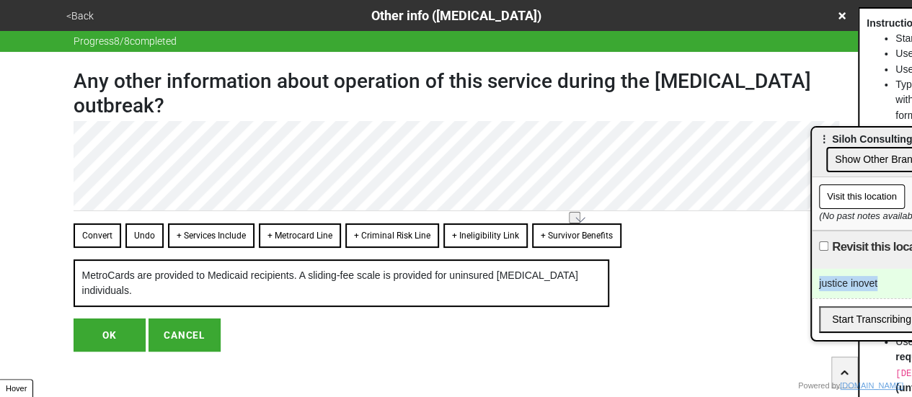
drag, startPoint x: 830, startPoint y: 151, endPoint x: 859, endPoint y: 151, distance: 28.8
click at [859, 151] on div "⋮ Siloh Consulting Show Other Branches" at bounding box center [925, 153] width 228 height 50
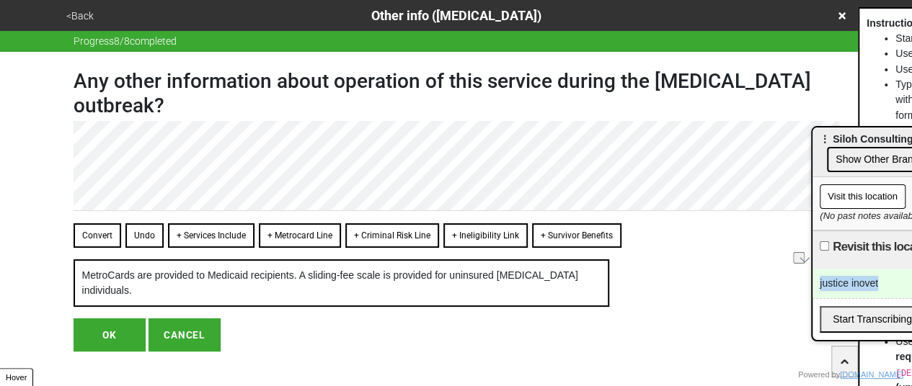
click at [94, 8] on button "<Back" at bounding box center [80, 16] width 36 height 17
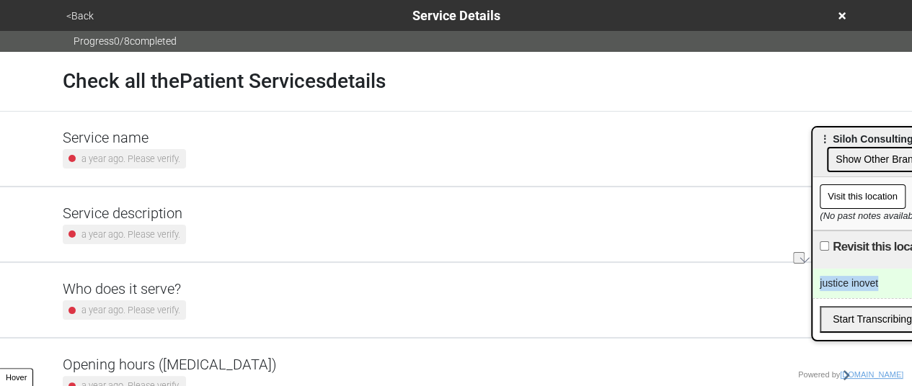
click at [146, 228] on small "a year ago. Please verify." at bounding box center [130, 235] width 99 height 14
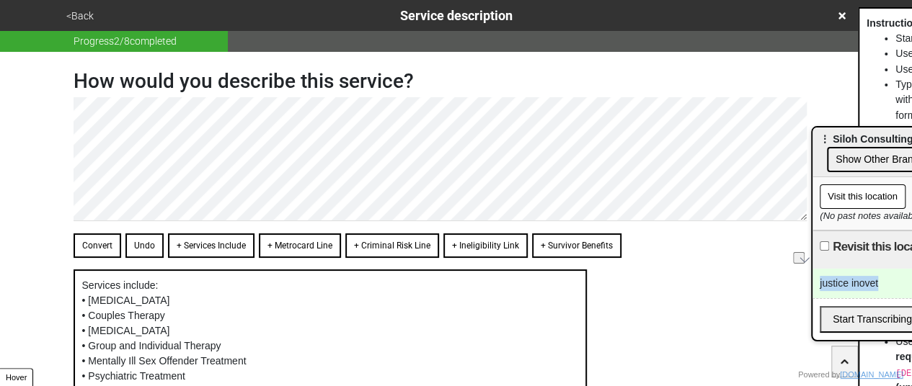
click at [84, 21] on button "<Back" at bounding box center [80, 16] width 36 height 17
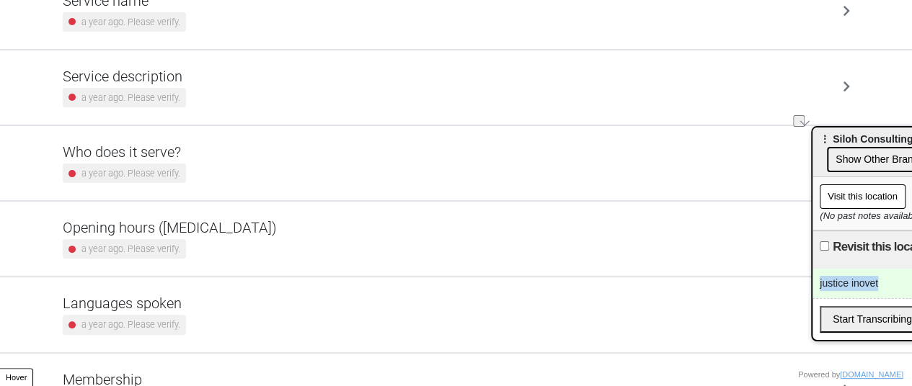
scroll to position [360, 0]
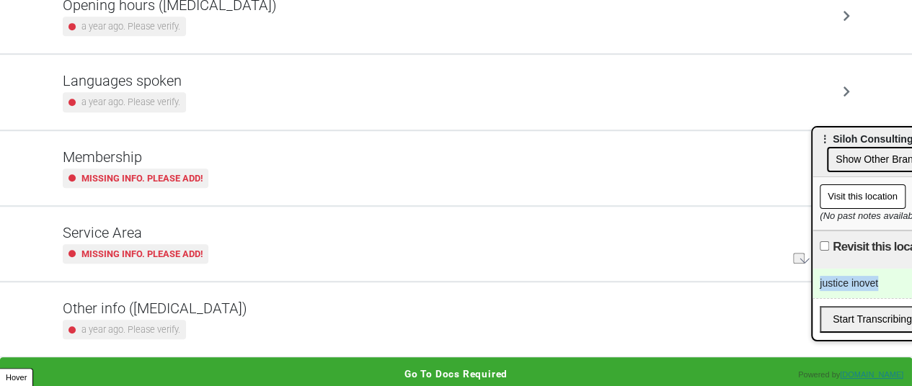
click at [197, 324] on div "a year ago. Please verify." at bounding box center [155, 329] width 184 height 19
type textarea "x"
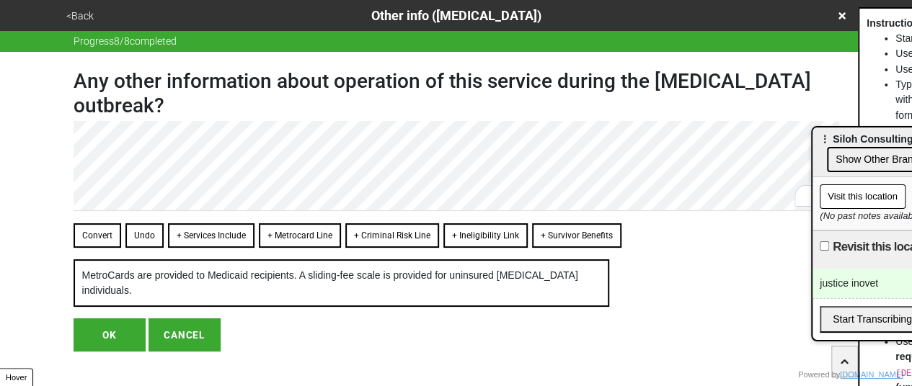
click at [76, 15] on button "<Back" at bounding box center [80, 16] width 36 height 17
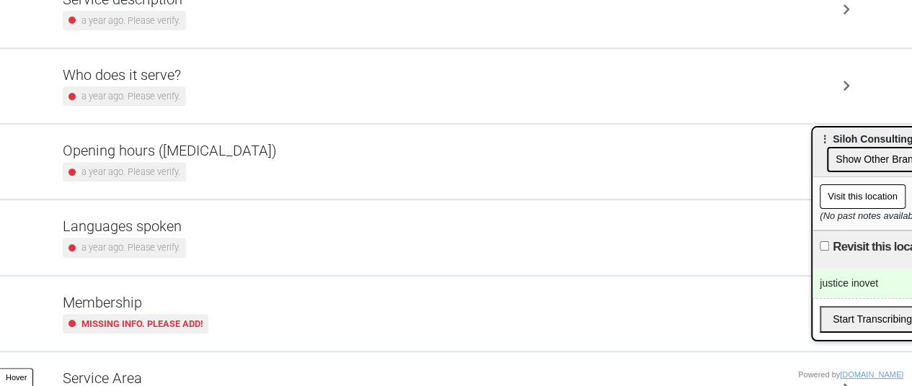
scroll to position [288, 0]
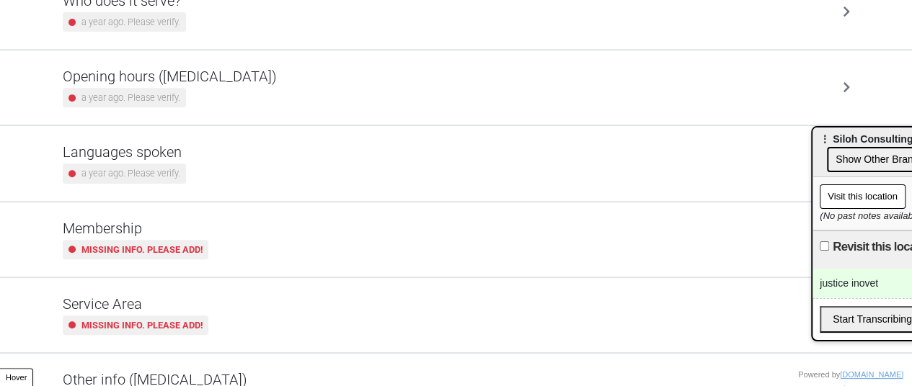
click at [184, 95] on div "a year ago. Please verify." at bounding box center [170, 97] width 214 height 19
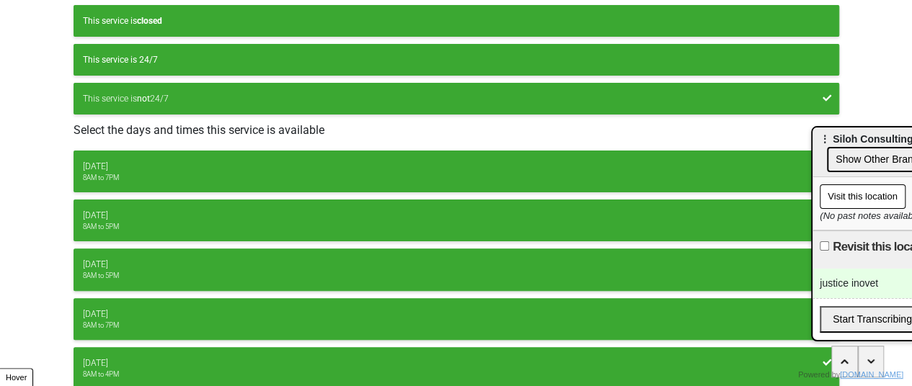
scroll to position [144, 0]
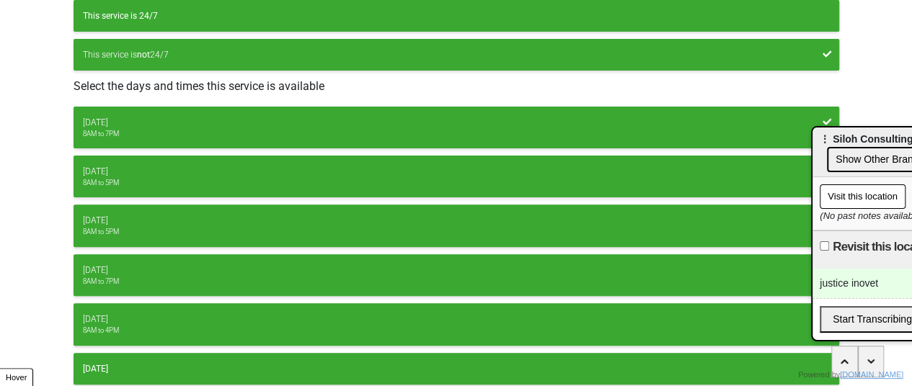
click at [185, 112] on button "Monday 8AM to 7PM" at bounding box center [455, 128] width 765 height 42
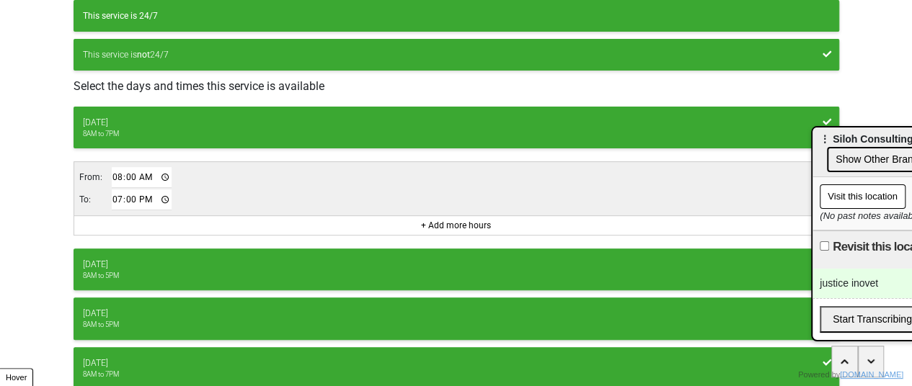
click at [112, 197] on input "19:00" at bounding box center [142, 200] width 61 height 21
type input "16:00"
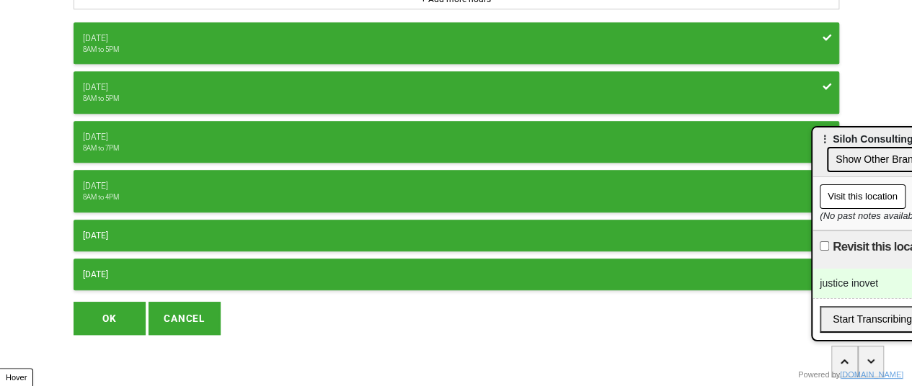
click at [160, 45] on div "8AM to 5PM" at bounding box center [456, 50] width 746 height 10
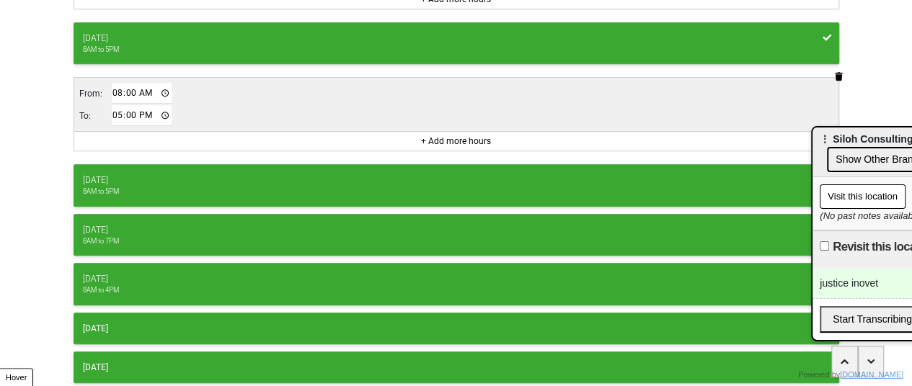
click at [105, 105] on td "To:" at bounding box center [95, 115] width 32 height 22
click at [112, 115] on input "17:00" at bounding box center [142, 115] width 61 height 21
type input "16:00"
click at [133, 187] on div "8AM to 5PM" at bounding box center [456, 192] width 746 height 10
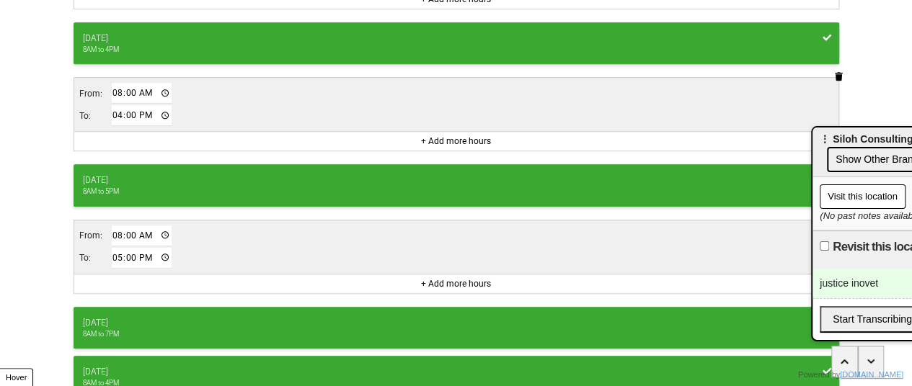
click at [117, 248] on input "17:00" at bounding box center [142, 258] width 61 height 21
type input "16:00"
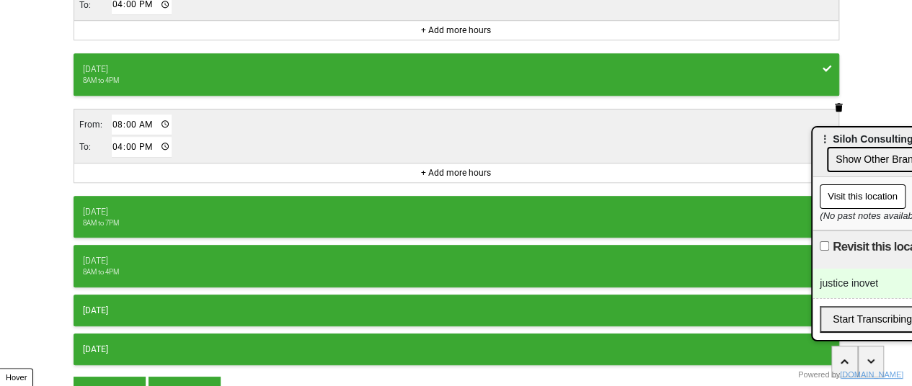
scroll to position [553, 0]
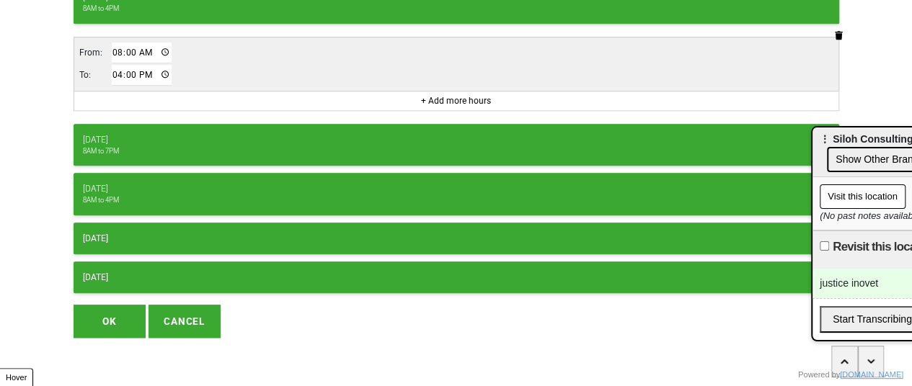
click at [128, 133] on div "Thursday" at bounding box center [456, 139] width 746 height 13
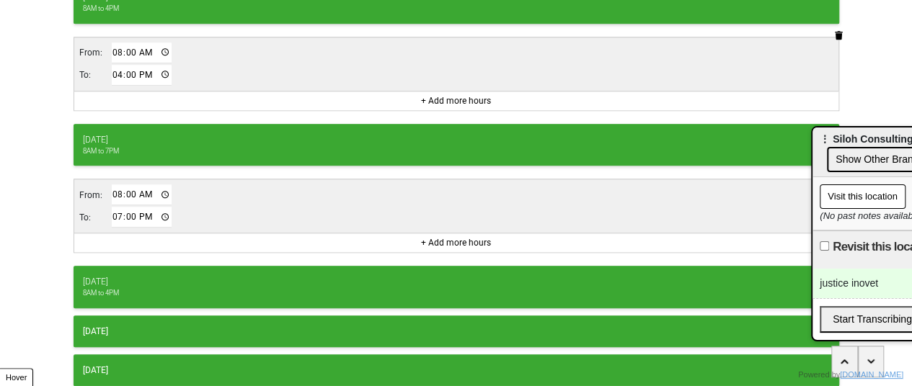
click at [112, 207] on input "19:00" at bounding box center [142, 217] width 61 height 21
type input "16:00"
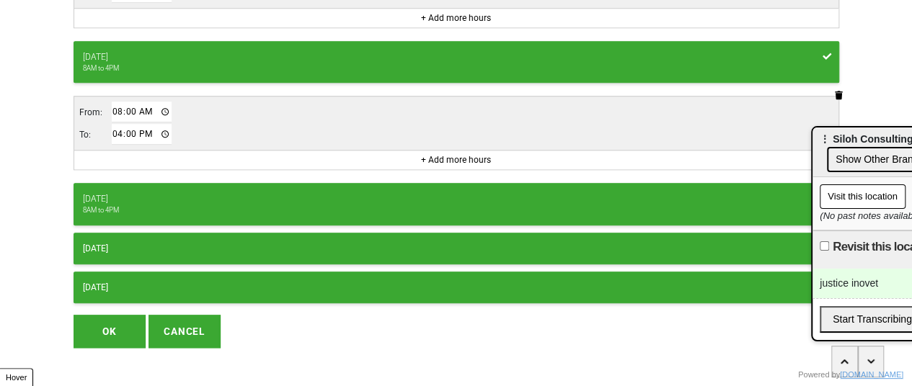
scroll to position [646, 0]
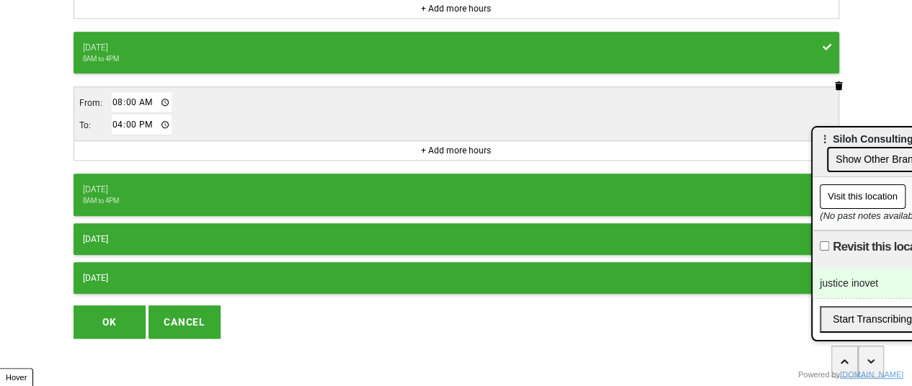
click at [109, 184] on div "Friday" at bounding box center [456, 189] width 746 height 13
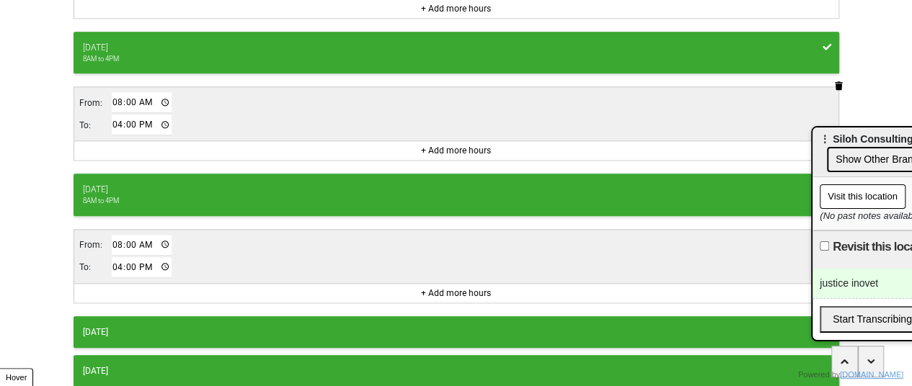
click at [114, 257] on input "16:00" at bounding box center [142, 267] width 61 height 21
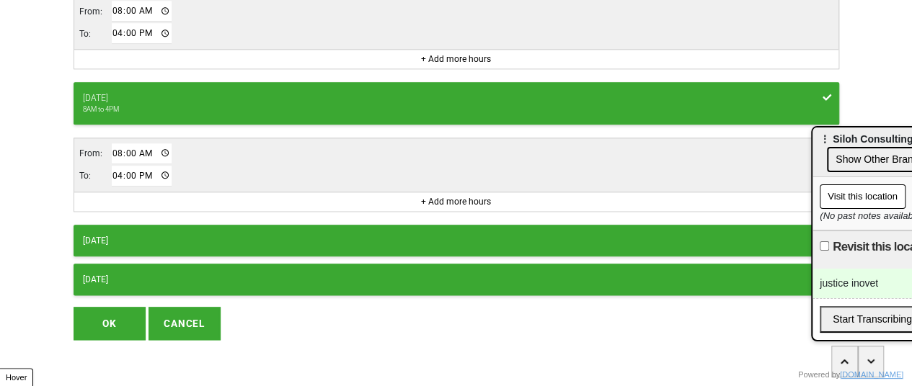
click at [103, 307] on button "OK" at bounding box center [109, 323] width 72 height 33
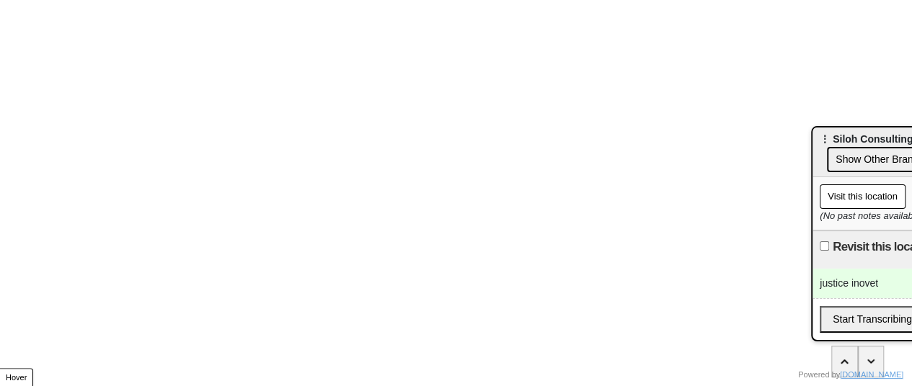
scroll to position [529, 0]
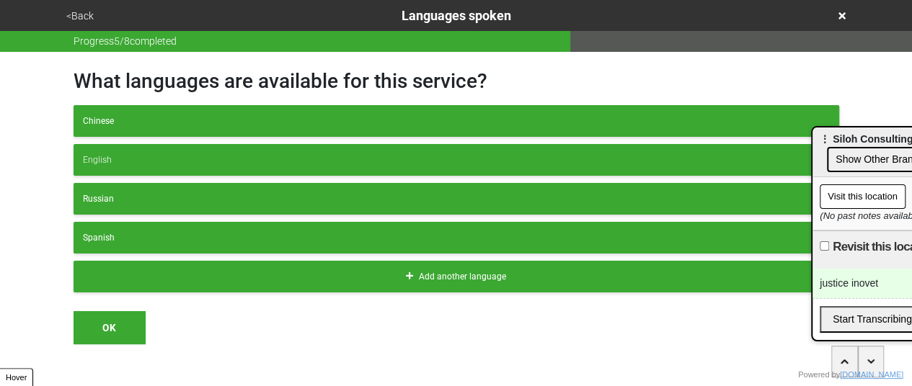
click at [76, 14] on button "<Back" at bounding box center [80, 16] width 36 height 17
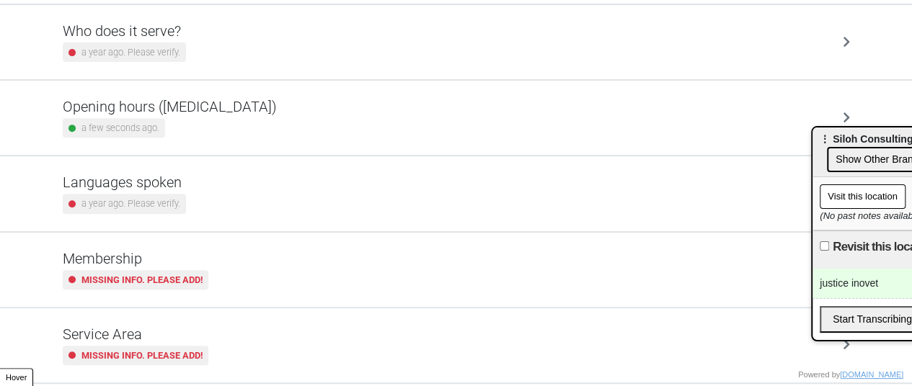
scroll to position [288, 0]
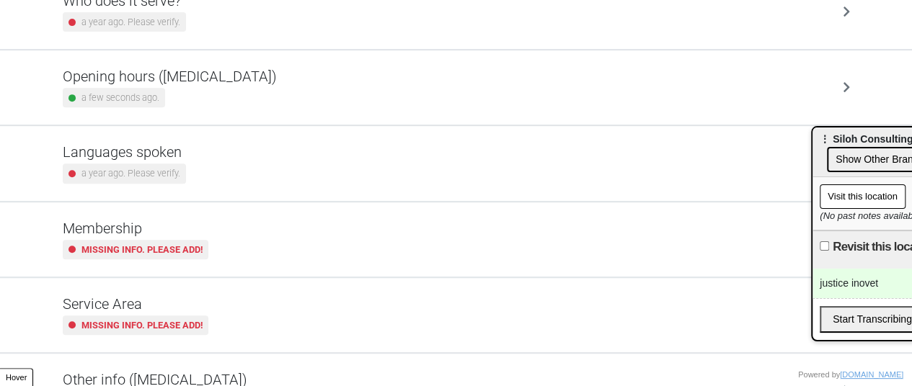
click at [193, 243] on small "Missing info. Please add!" at bounding box center [141, 250] width 121 height 14
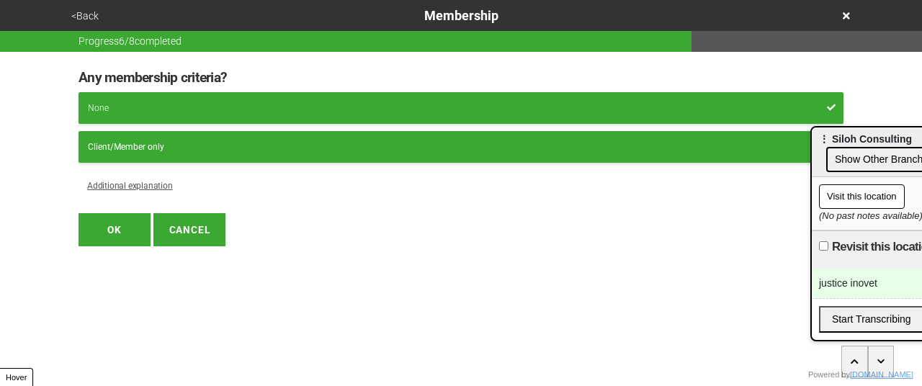
click at [89, 11] on button "<Back" at bounding box center [85, 16] width 36 height 17
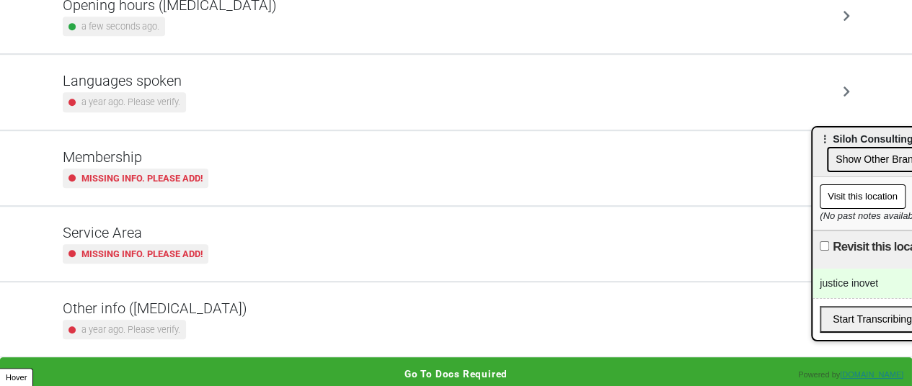
scroll to position [143, 0]
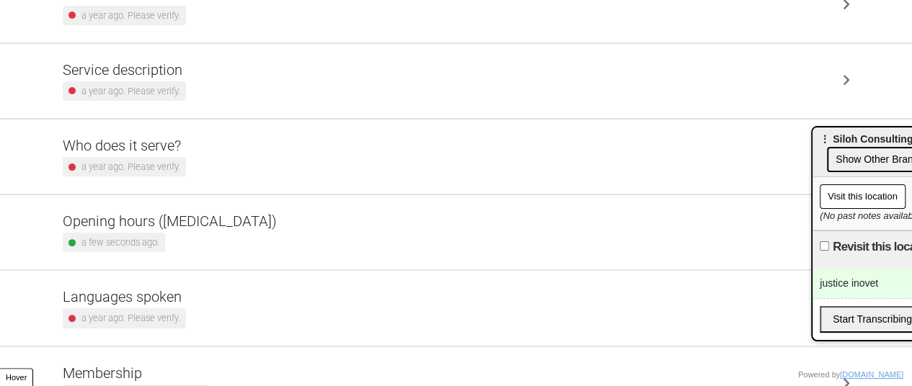
click at [168, 143] on h5 "Who does it serve?" at bounding box center [124, 145] width 123 height 17
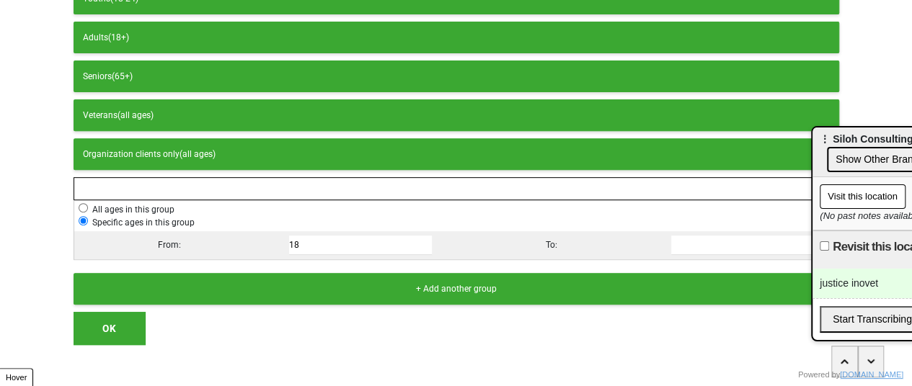
scroll to position [249, 0]
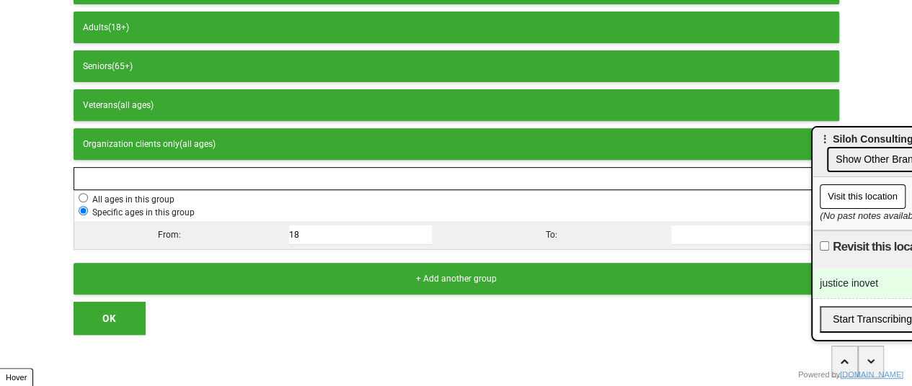
click at [92, 313] on button "OK" at bounding box center [109, 318] width 72 height 33
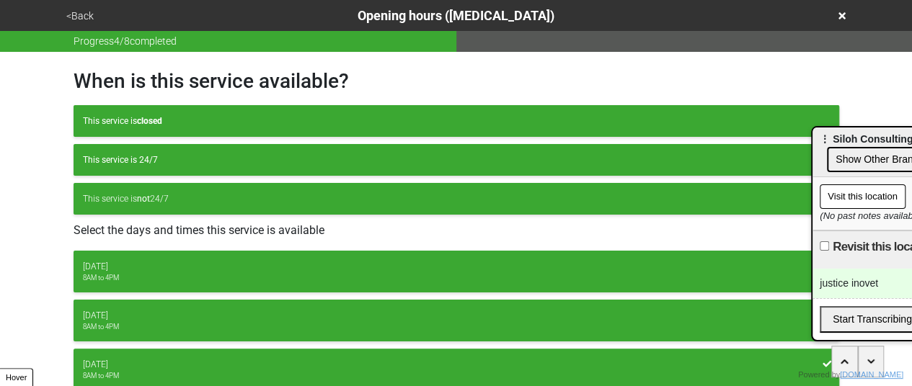
click at [115, 312] on div "Tuesday" at bounding box center [456, 315] width 746 height 13
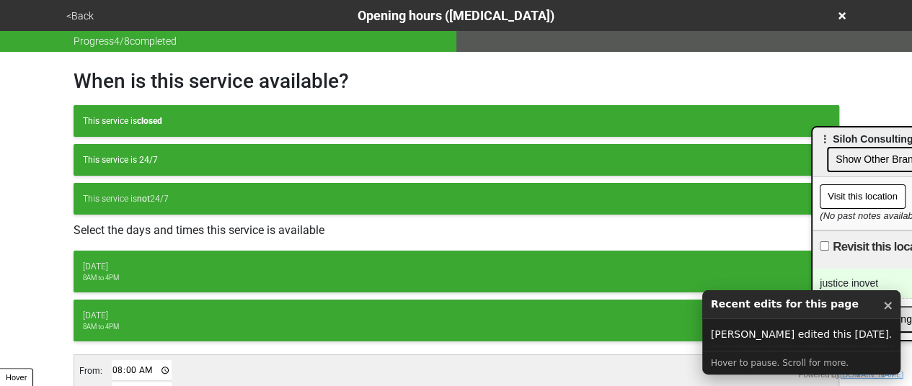
click at [87, 23] on button "<Back" at bounding box center [80, 16] width 36 height 17
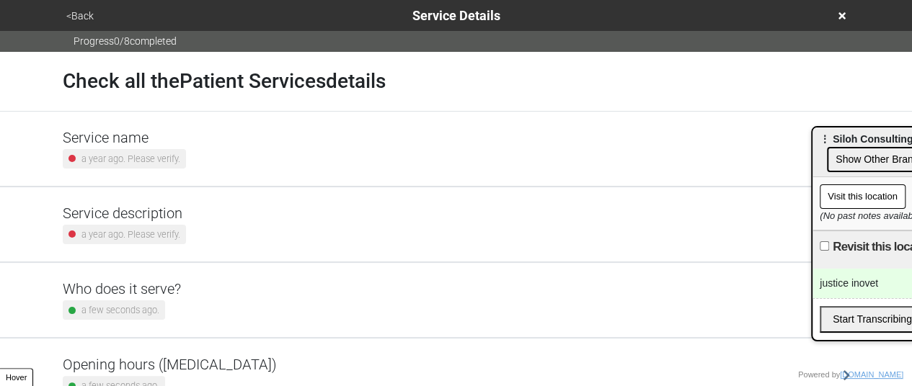
click at [845, 249] on div "Revisit this location" at bounding box center [926, 250] width 228 height 38
click at [843, 269] on div "justice inovet" at bounding box center [926, 284] width 228 height 30
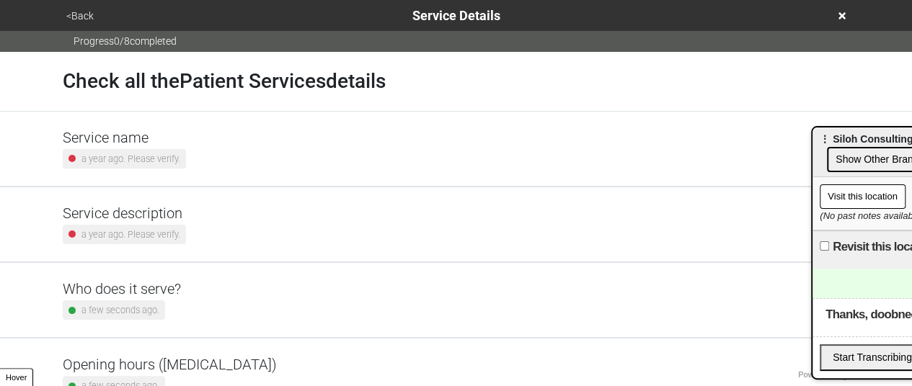
click at [79, 14] on button "<Back" at bounding box center [80, 16] width 36 height 17
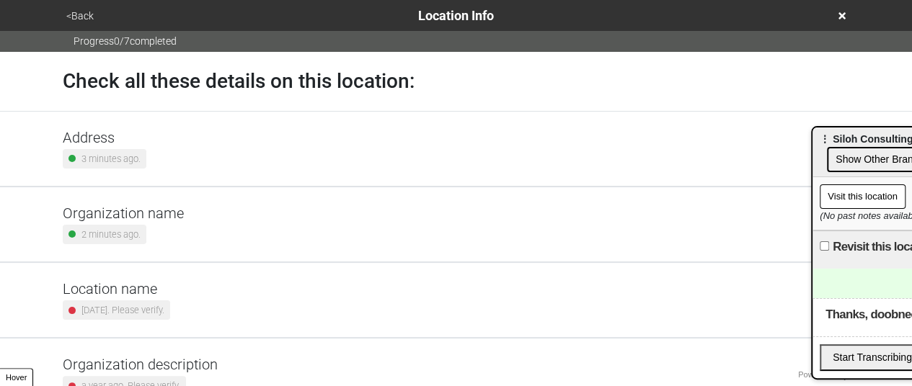
click at [122, 300] on div "3 years ago. Please verify." at bounding box center [116, 309] width 107 height 19
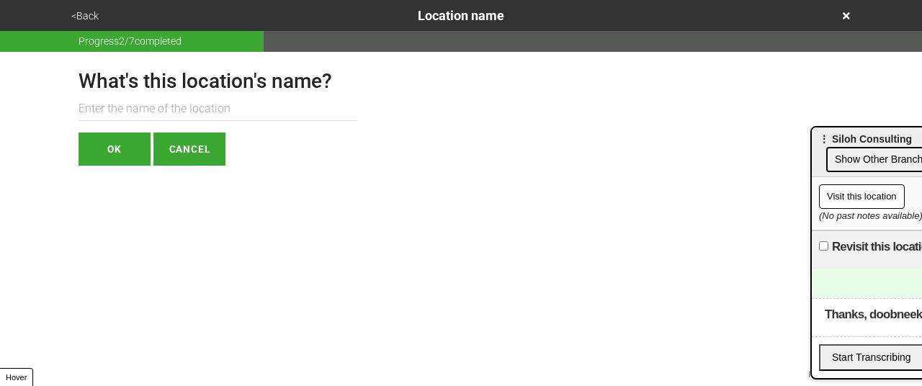
click at [169, 104] on input "text" at bounding box center [218, 109] width 279 height 24
type input "Manhattan"
click at [105, 151] on button "OK" at bounding box center [115, 149] width 72 height 33
type textarea "x"
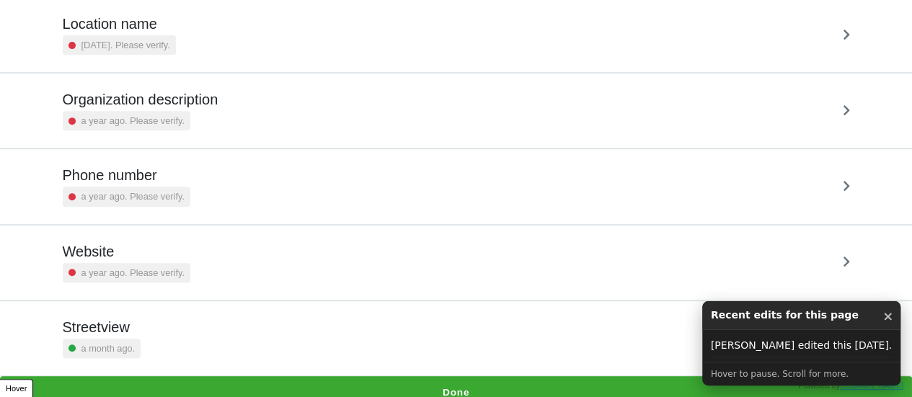
scroll to position [274, 0]
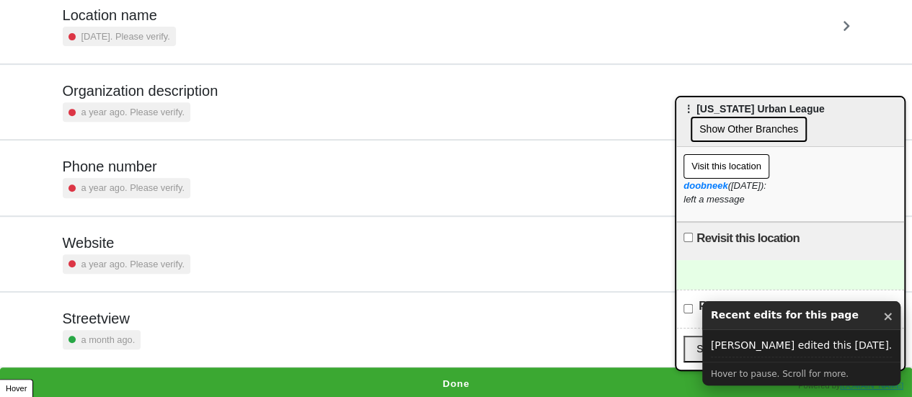
drag, startPoint x: 839, startPoint y: 139, endPoint x: 389, endPoint y: 202, distance: 454.7
click at [708, 109] on span "⋮ [US_STATE] Urban League" at bounding box center [753, 109] width 141 height 12
click at [168, 171] on h5 "Phone number" at bounding box center [127, 166] width 128 height 17
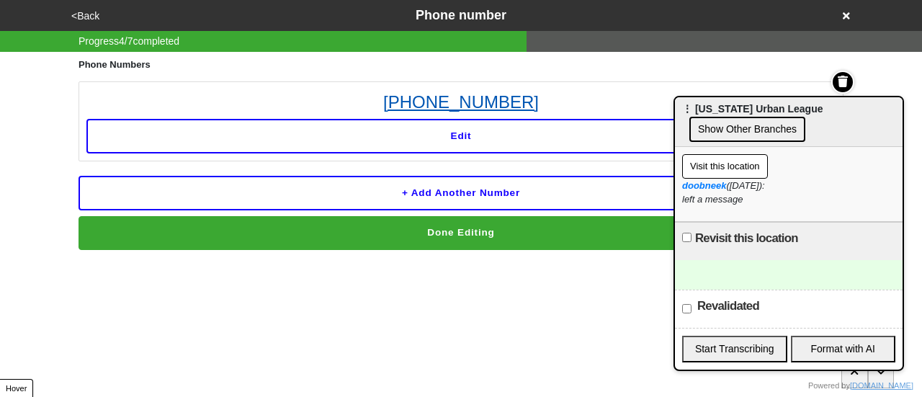
click at [453, 109] on link "212-926-8000" at bounding box center [460, 102] width 749 height 26
click at [97, 19] on button "<Back" at bounding box center [85, 16] width 37 height 17
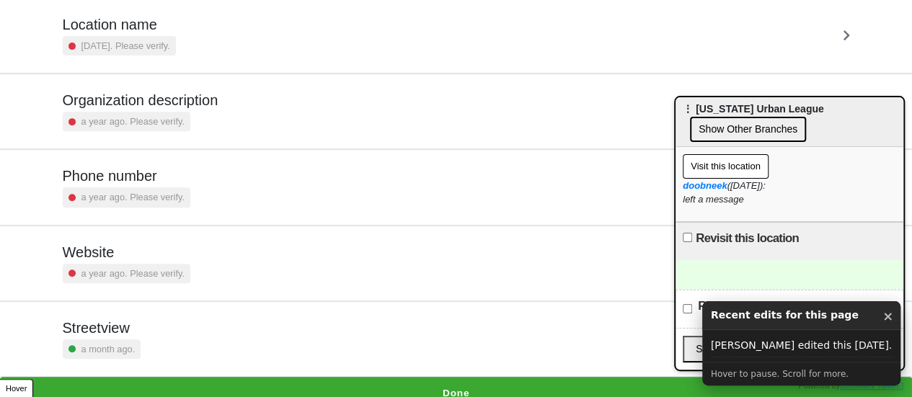
scroll to position [274, 0]
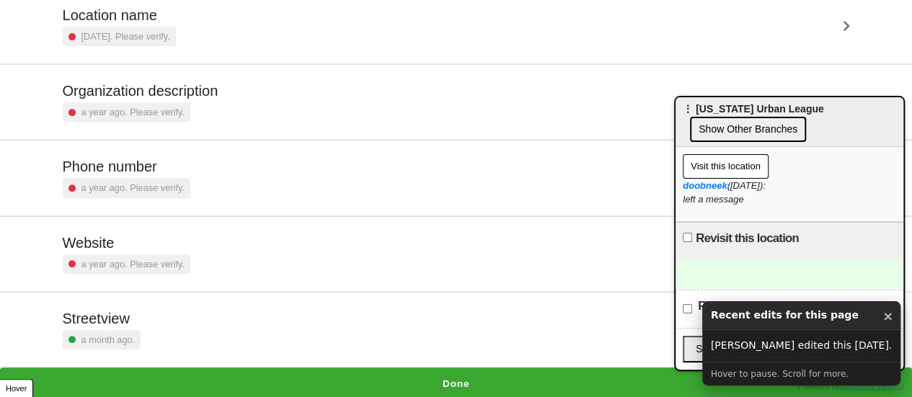
click at [144, 249] on div "Website a year ago. Please verify." at bounding box center [127, 254] width 128 height 40
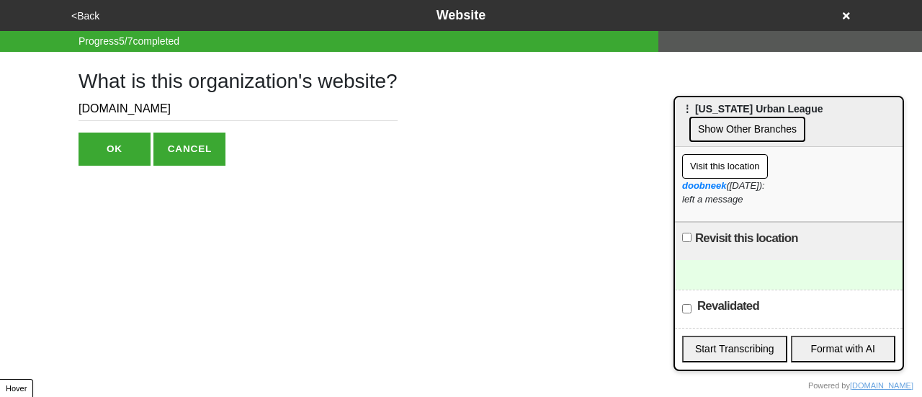
click at [98, 115] on input "nyul.org" at bounding box center [238, 109] width 319 height 24
click at [723, 163] on button "Visit this location" at bounding box center [725, 166] width 86 height 24
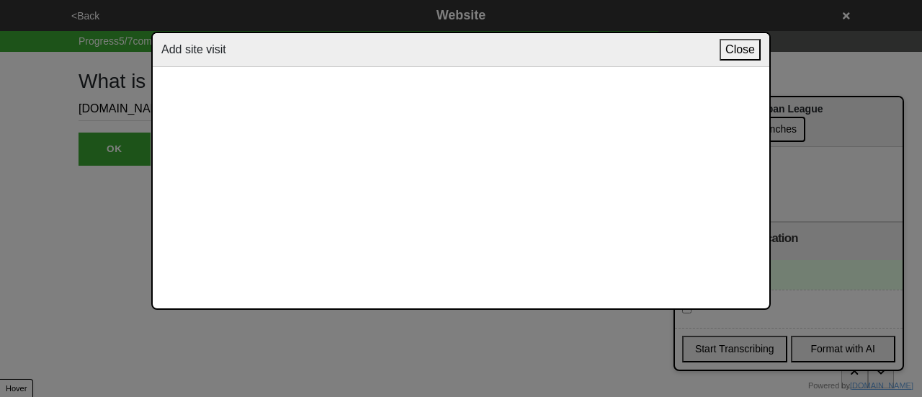
click at [741, 47] on button "Close" at bounding box center [740, 50] width 41 height 22
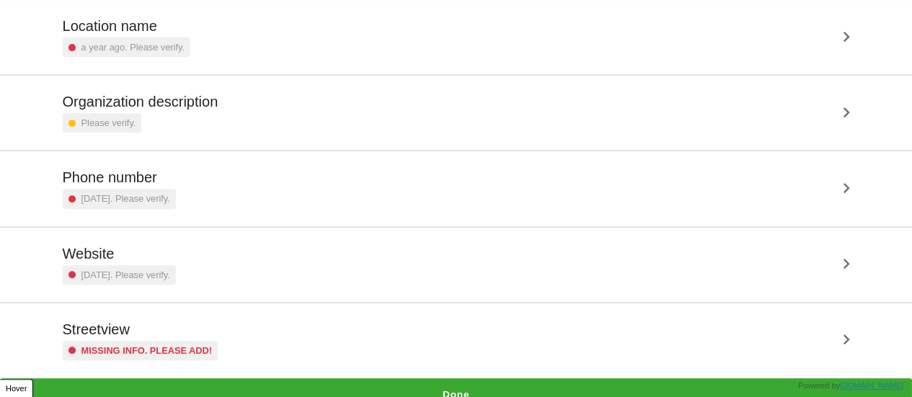
scroll to position [274, 0]
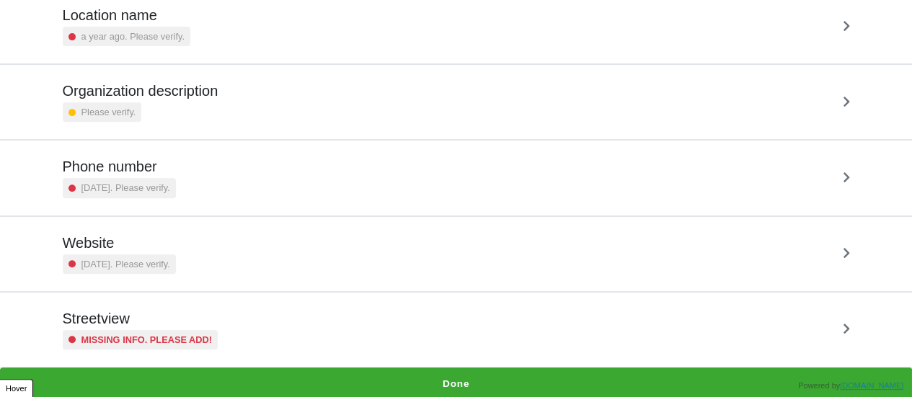
click at [189, 315] on h5 "Streetview" at bounding box center [141, 318] width 156 height 17
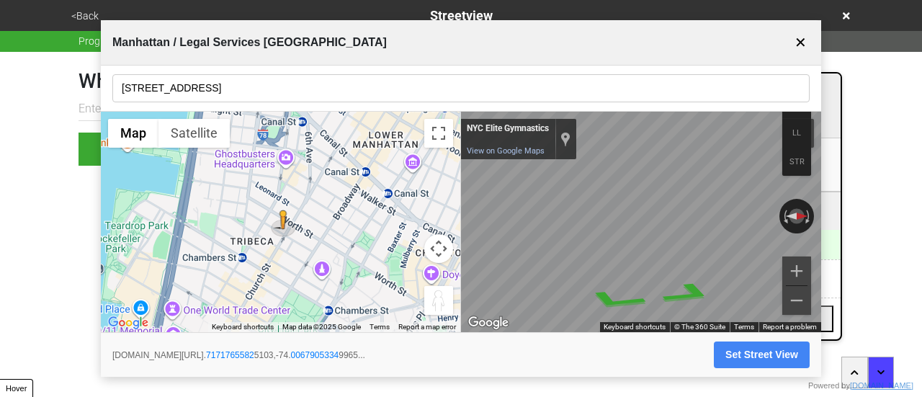
click at [218, 83] on input "[STREET_ADDRESS]" at bounding box center [460, 88] width 697 height 28
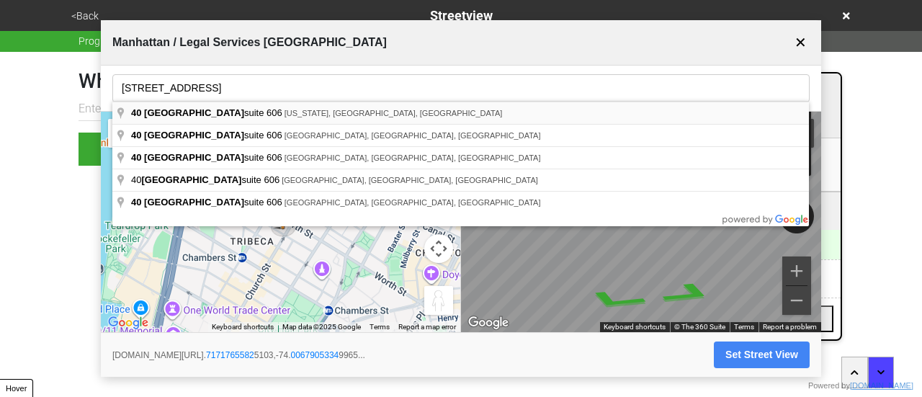
type input "[STREET_ADDRESS][US_STATE]"
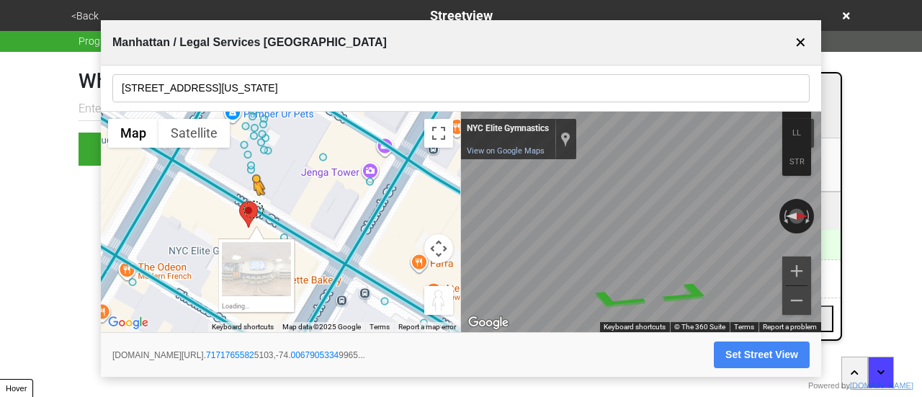
drag, startPoint x: 271, startPoint y: 238, endPoint x: 257, endPoint y: 214, distance: 27.8
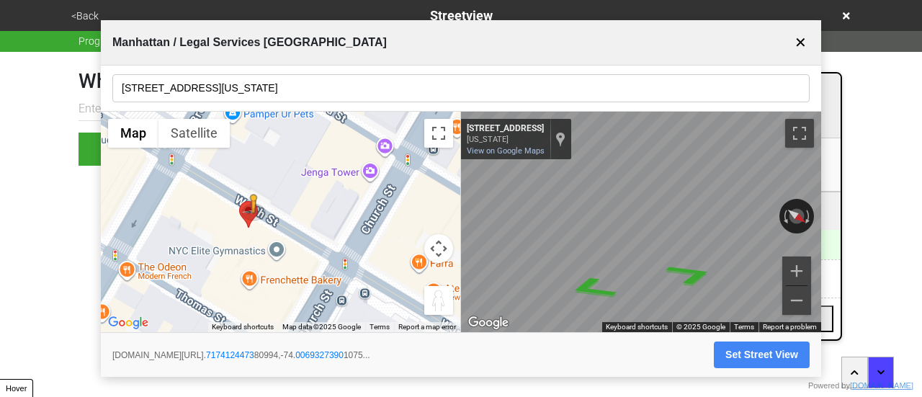
click at [848, 218] on html "<Back Streetview Progress 6 / 7 completed What is the streetview for this locat…" at bounding box center [461, 111] width 922 height 223
click at [799, 223] on div "Rotate the view" at bounding box center [797, 216] width 35 height 35
click at [762, 351] on button "Set Street View" at bounding box center [762, 355] width 96 height 27
type input "[URL][DOMAIN_NAME]"
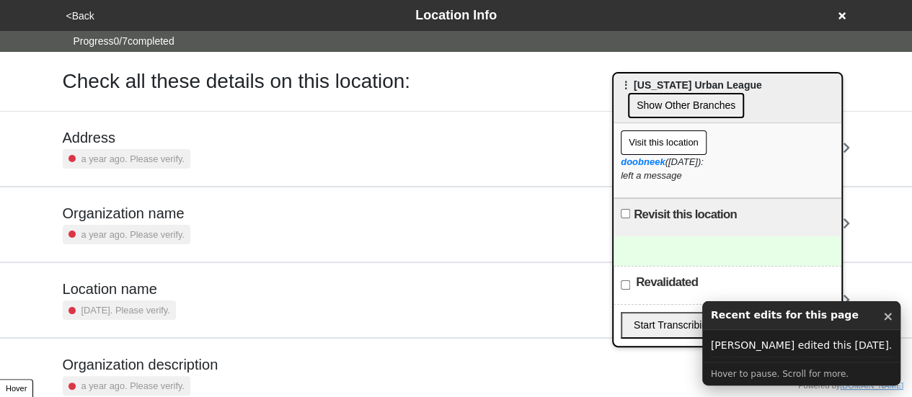
drag, startPoint x: 881, startPoint y: 316, endPoint x: 757, endPoint y: 271, distance: 132.0
click at [882, 316] on button "×" at bounding box center [887, 316] width 11 height 19
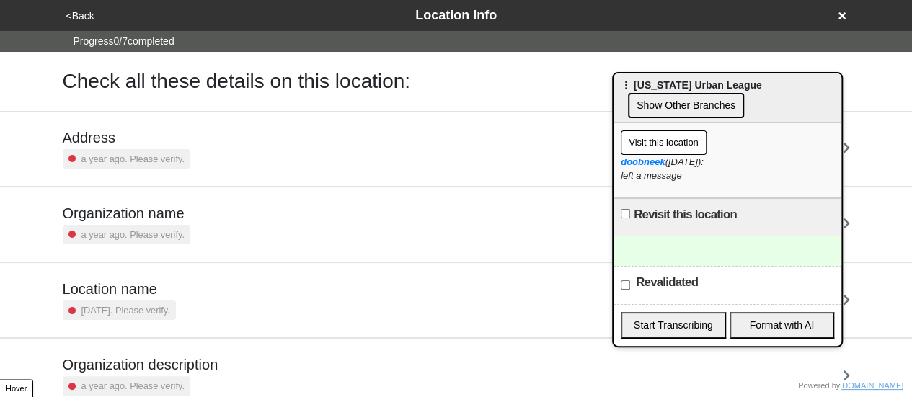
click at [689, 259] on div at bounding box center [727, 251] width 228 height 30
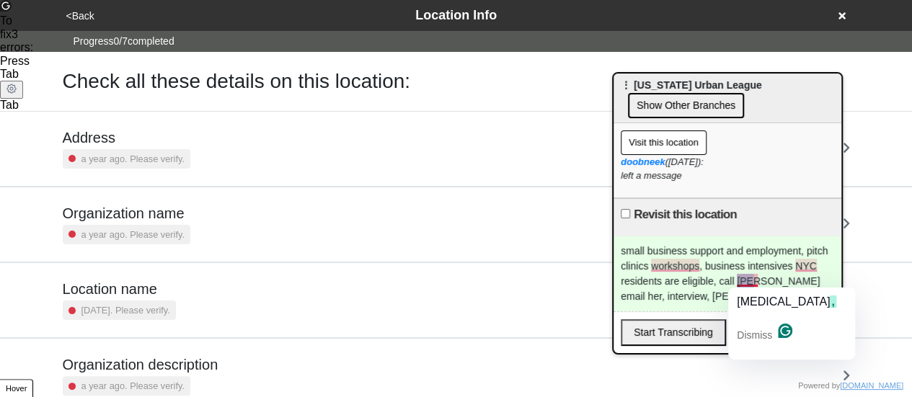
drag, startPoint x: 735, startPoint y: 280, endPoint x: 754, endPoint y: 280, distance: 18.7
click at [754, 280] on div "small business support and employment, pitch clinics workshops, business intens…" at bounding box center [727, 273] width 228 height 75
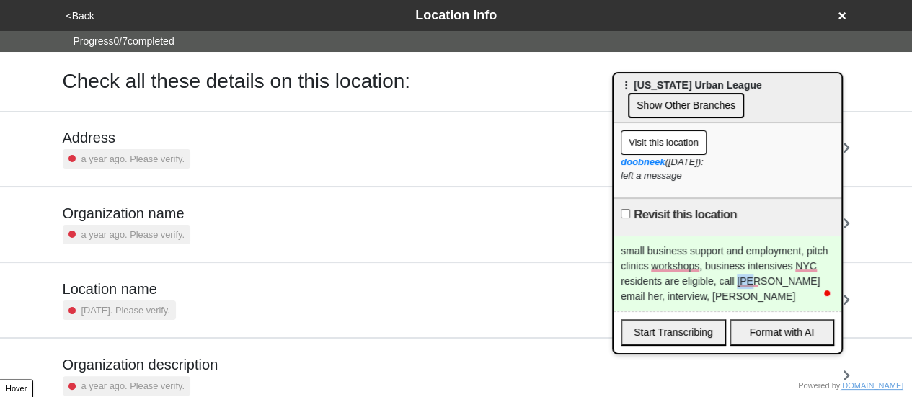
click at [754, 280] on div "small business support and employment, pitch clinics workshops, business intens…" at bounding box center [727, 273] width 228 height 75
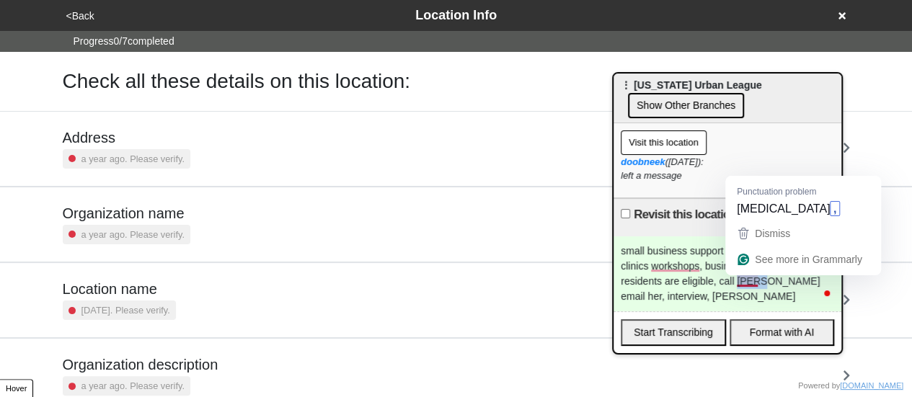
click at [758, 277] on div "small business support and employment, pitch clinics workshops, business intens…" at bounding box center [727, 273] width 228 height 75
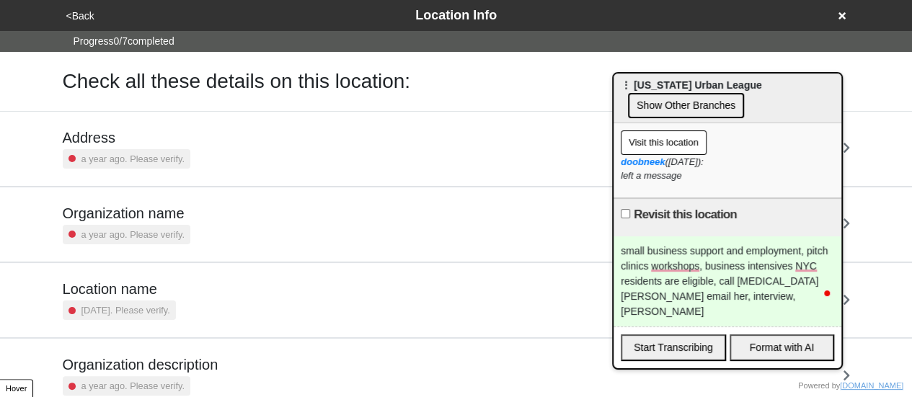
click at [771, 278] on div "small business support and employment, pitch clinics workshops, business intens…" at bounding box center [727, 281] width 228 height 90
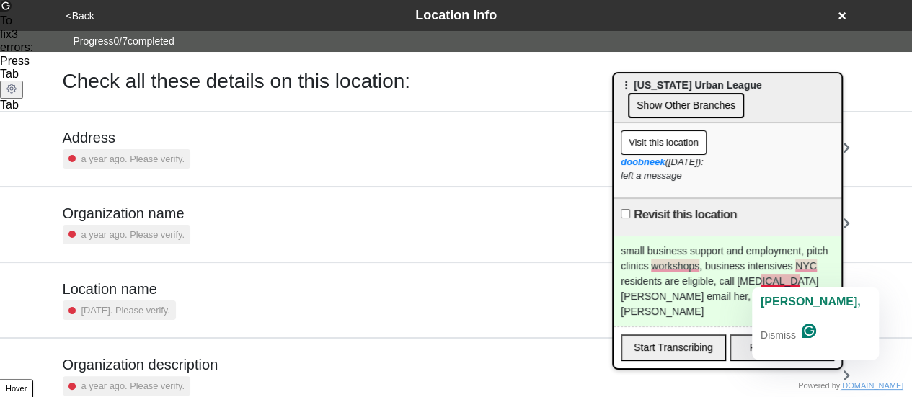
click at [798, 282] on div "small business support and employment, pitch clinics workshops, business intens…" at bounding box center [727, 281] width 228 height 90
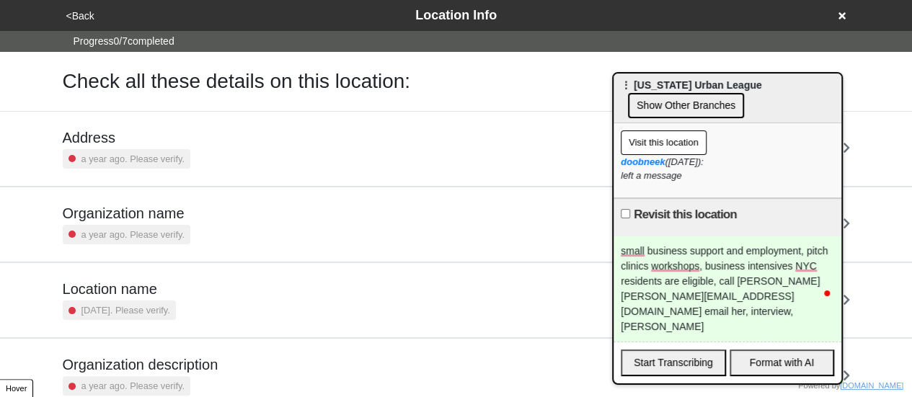
click at [744, 275] on div "small business support and employment, pitch clinics workshops, business intens…" at bounding box center [727, 288] width 228 height 105
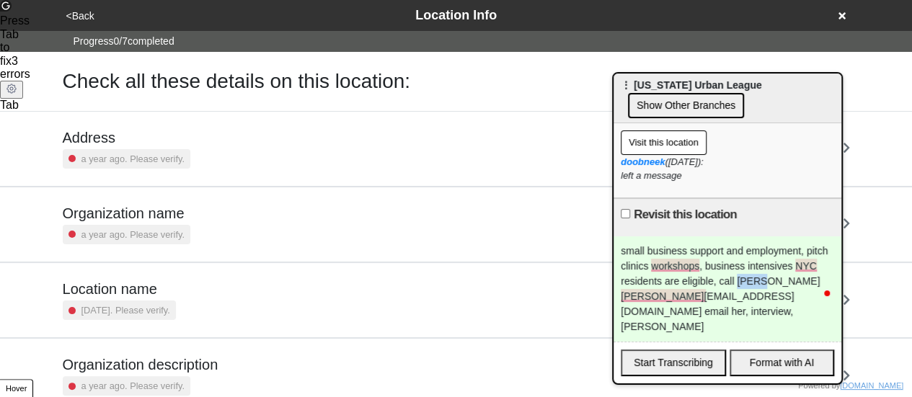
click at [744, 275] on div "small business support and employment, pitch clinics workshops, business intens…" at bounding box center [727, 288] width 228 height 105
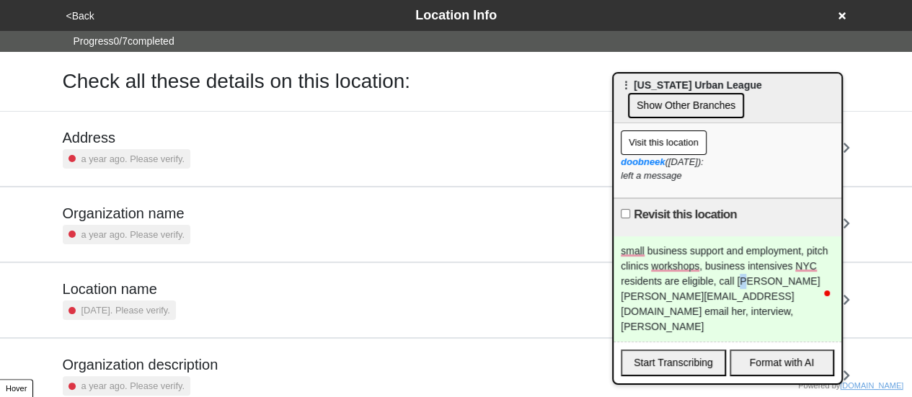
click at [748, 282] on div "small business support and employment, pitch clinics workshops, business intens…" at bounding box center [727, 288] width 228 height 105
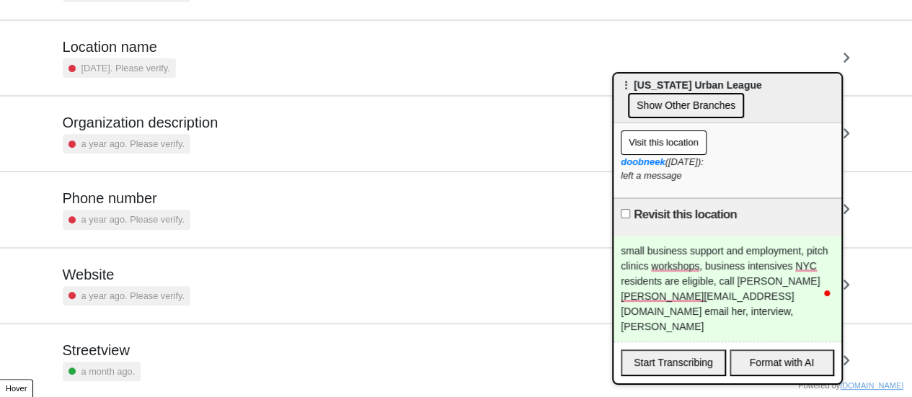
scroll to position [274, 0]
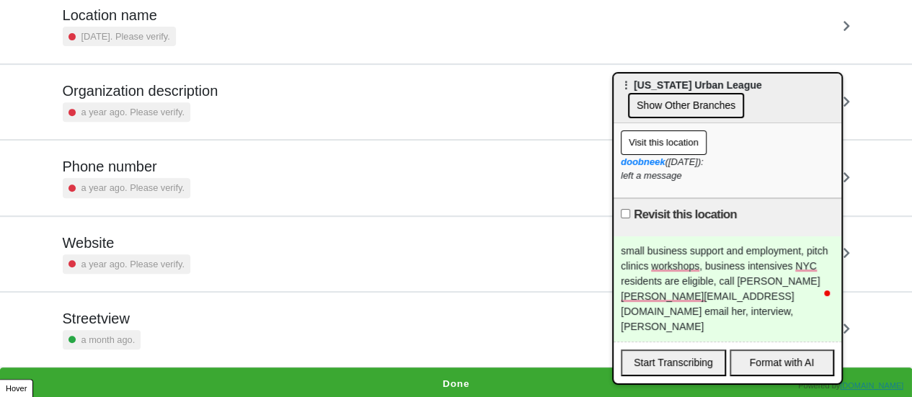
click at [811, 293] on div "small business support and employment, pitch clinics workshops, business intens…" at bounding box center [727, 288] width 228 height 105
click at [796, 295] on div "small business support and employment, pitch clinics workshops, business intens…" at bounding box center [727, 288] width 228 height 105
click at [687, 313] on div "small business support and employment, pitch clinics workshops, business intens…" at bounding box center [727, 288] width 228 height 105
click at [697, 311] on div "small business support and employment, pitch clinics workshops, business intens…" at bounding box center [727, 288] width 228 height 105
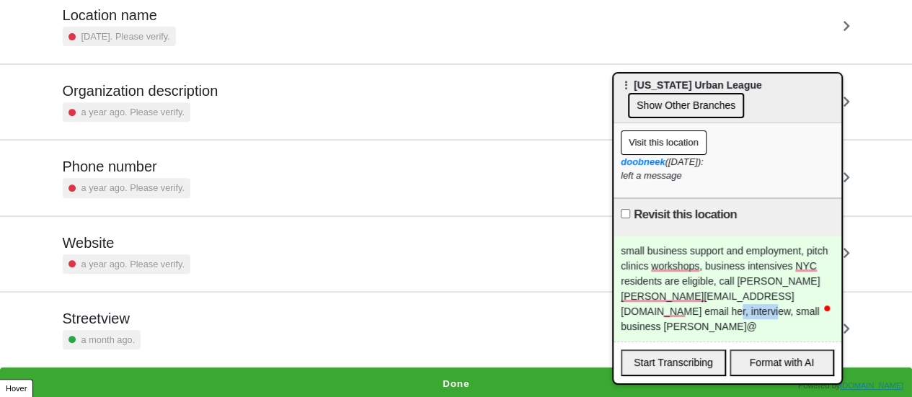
click at [721, 308] on div "small business support and employment, pitch clinics workshops, business intens…" at bounding box center [727, 288] width 228 height 105
click at [713, 309] on div "small business support and employment, pitch clinics workshops, business intens…" at bounding box center [727, 288] width 228 height 105
click at [710, 310] on div "small business support and employment, pitch clinics workshops, business intens…" at bounding box center [727, 288] width 228 height 105
copy div "granecharan"
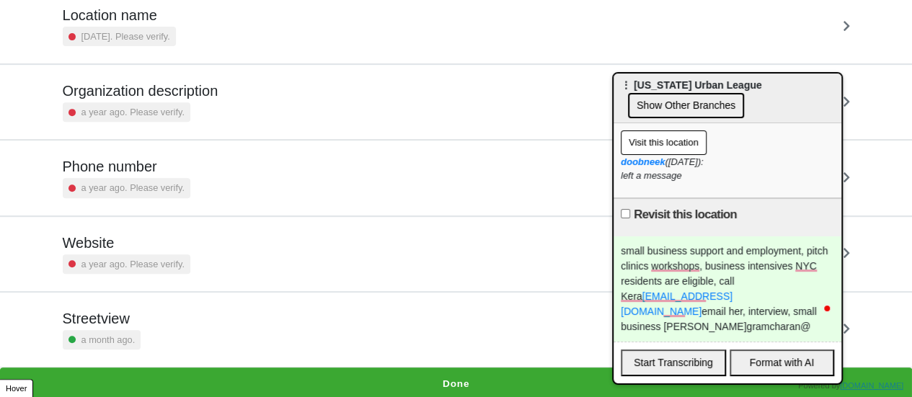
click at [741, 308] on div "small business support and employment, pitch clinics workshops, business intens…" at bounding box center [727, 288] width 228 height 105
click at [716, 308] on div "small business support and employment, pitch clinics workshops, business intens…" at bounding box center [727, 288] width 228 height 105
click at [757, 305] on div "small business support and employment, pitch clinics workshops, business intens…" at bounding box center [727, 288] width 228 height 105
drag, startPoint x: 670, startPoint y: 298, endPoint x: 706, endPoint y: 298, distance: 36.0
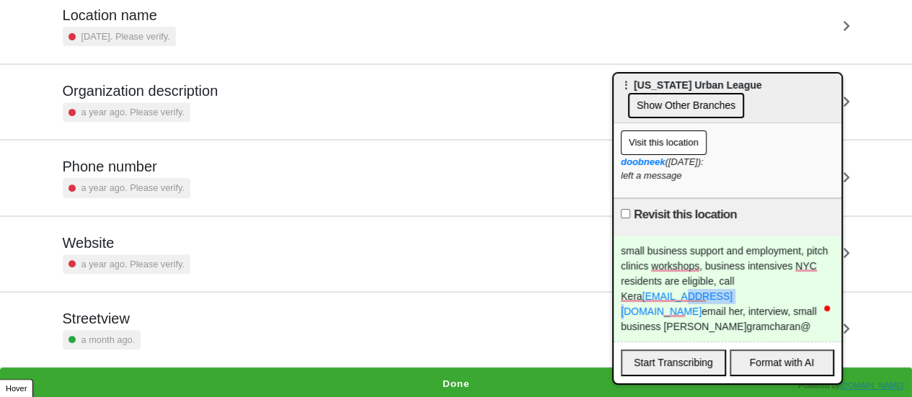
click at [706, 298] on div "small business support and employment, pitch clinics workshops, business intens…" at bounding box center [727, 288] width 228 height 105
copy link "[DOMAIN_NAME]"
click at [757, 314] on div "small business support and employment, pitch clinics workshops, business intens…" at bounding box center [727, 288] width 228 height 105
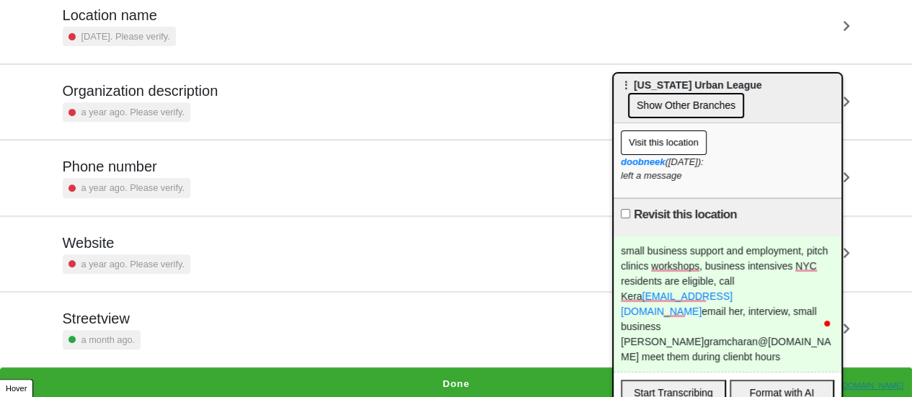
click at [148, 195] on div "a year ago. Please verify." at bounding box center [127, 187] width 128 height 19
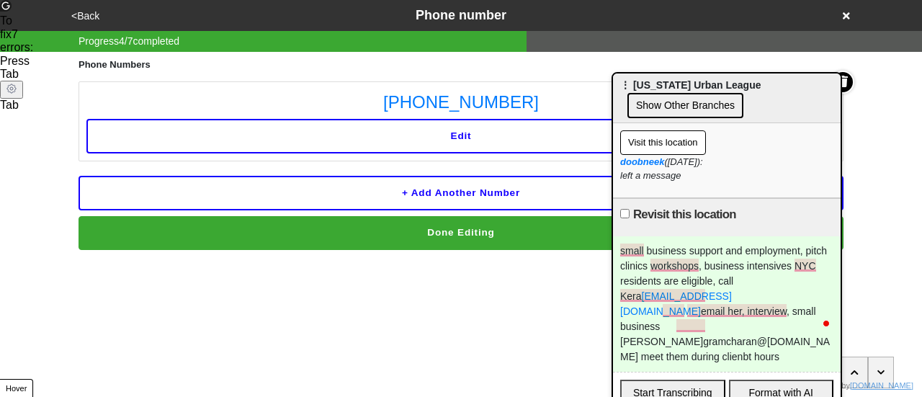
click at [79, 25] on div "<Back Phone number" at bounding box center [461, 15] width 800 height 31
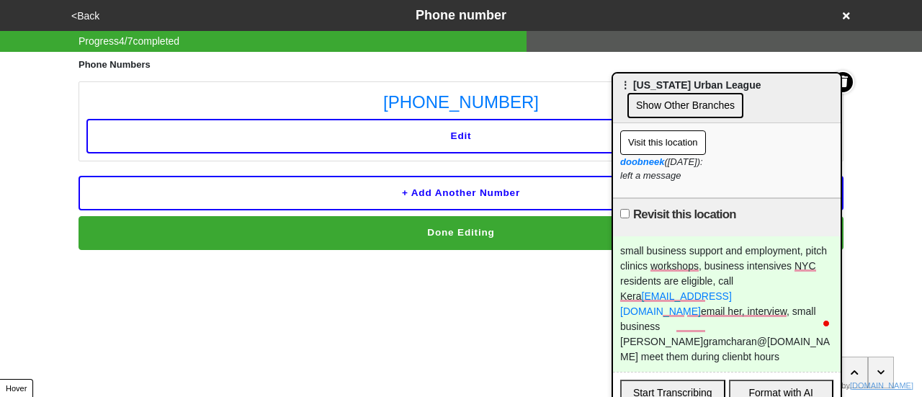
click at [86, 18] on button "<Back" at bounding box center [85, 16] width 37 height 17
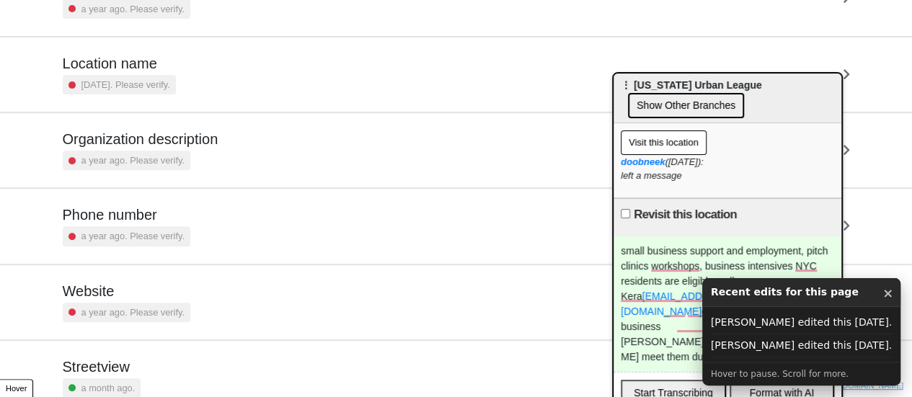
scroll to position [274, 0]
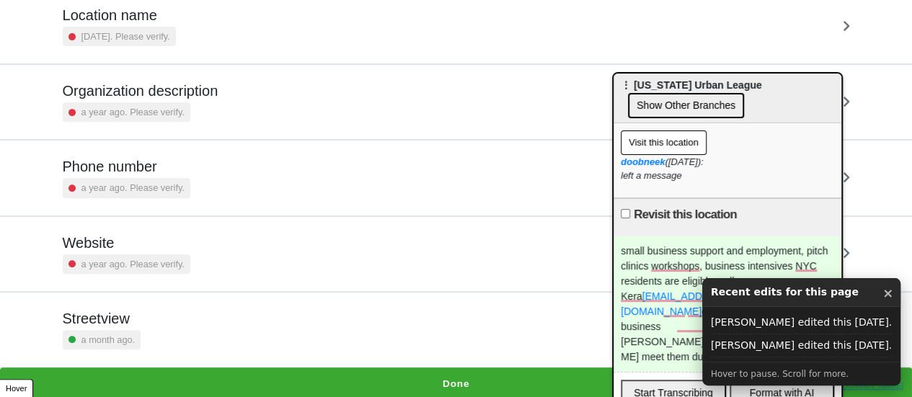
click at [882, 295] on button "×" at bounding box center [887, 293] width 11 height 19
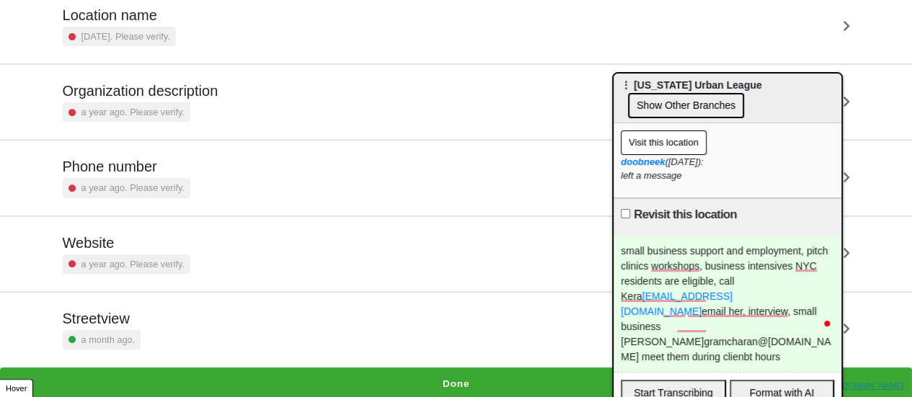
scroll to position [0, 0]
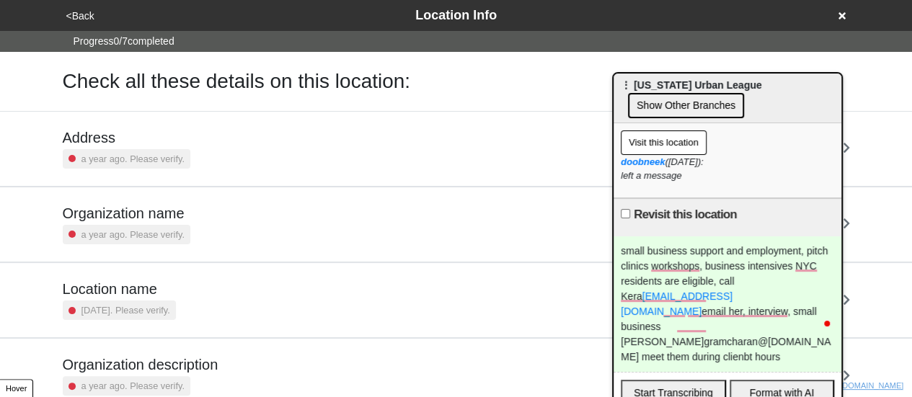
click at [157, 152] on small "a year ago. Please verify." at bounding box center [132, 159] width 103 height 14
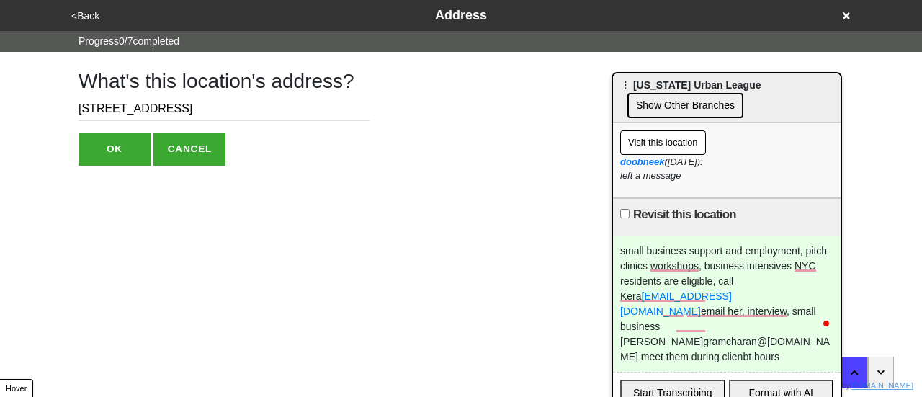
click at [89, 110] on input "[STREET_ADDRESS]" at bounding box center [224, 109] width 291 height 24
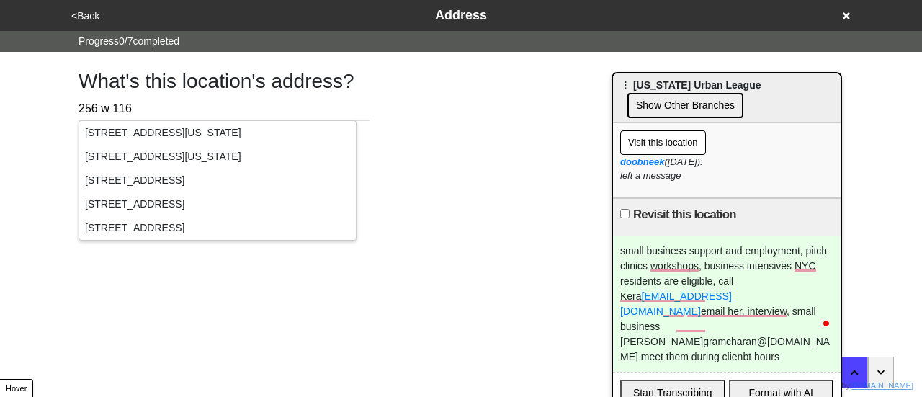
click at [196, 135] on div "[STREET_ADDRESS][US_STATE]" at bounding box center [217, 133] width 277 height 24
click at [178, 110] on input "256 w 116" at bounding box center [224, 109] width 291 height 24
click at [356, 89] on h1 "What's this location's address?" at bounding box center [224, 81] width 291 height 24
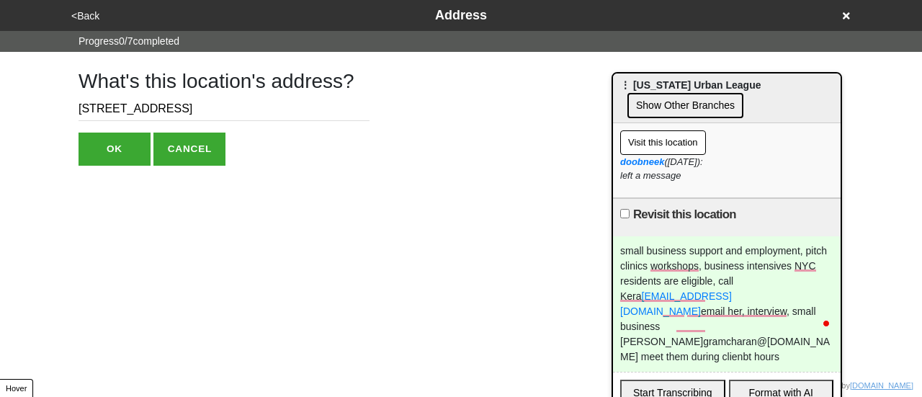
drag, startPoint x: 106, startPoint y: 112, endPoint x: 126, endPoint y: 117, distance: 20.6
click at [126, 117] on input "[STREET_ADDRESS]" at bounding box center [224, 109] width 291 height 24
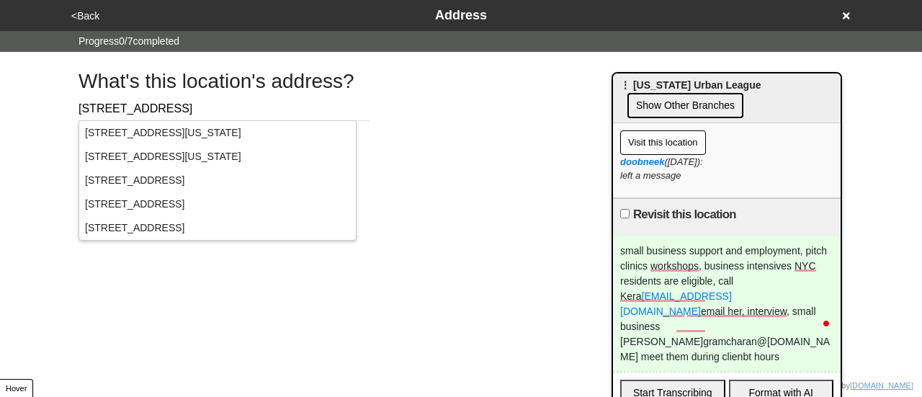
type input "[STREET_ADDRESS]"
click at [17, 137] on div "<Back Address Progress 0 / 7 completed What's this location's address? [STREET_…" at bounding box center [461, 83] width 922 height 166
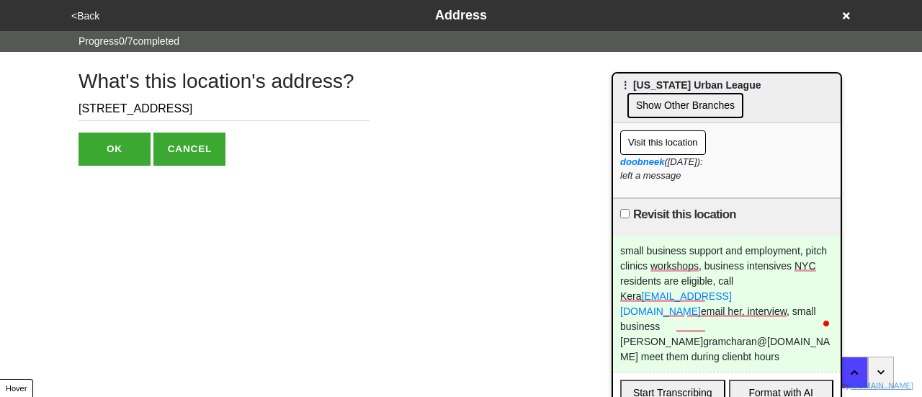
click at [130, 158] on button "OK" at bounding box center [115, 149] width 72 height 33
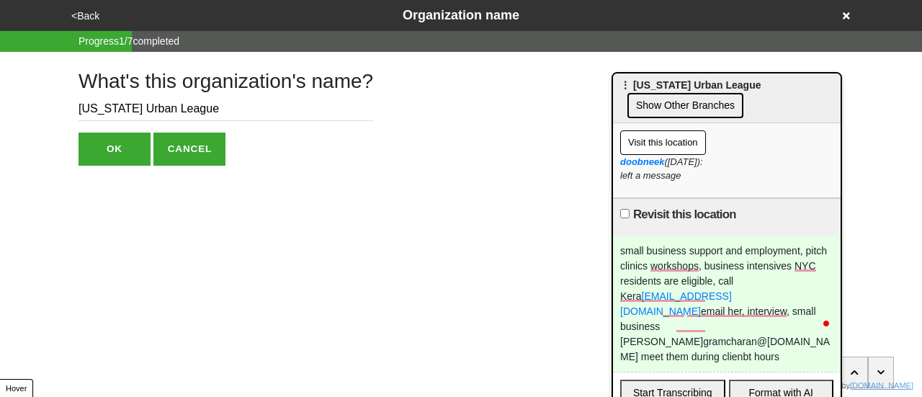
click at [131, 148] on button "OK" at bounding box center [115, 149] width 72 height 33
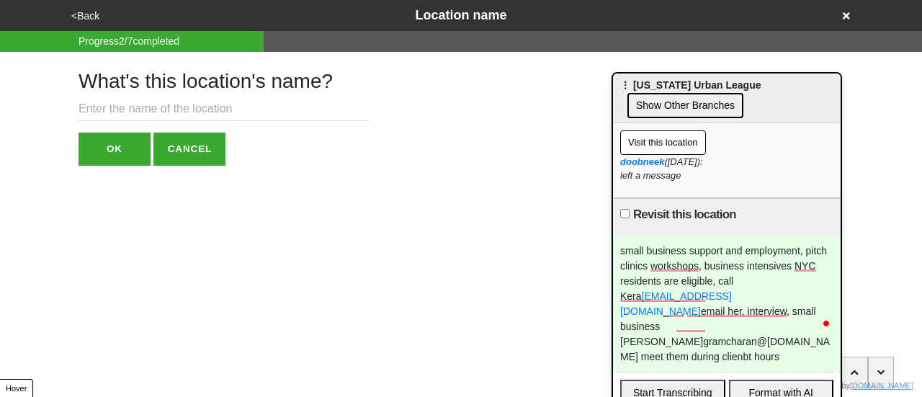
click at [93, 12] on button "<Back" at bounding box center [85, 16] width 37 height 17
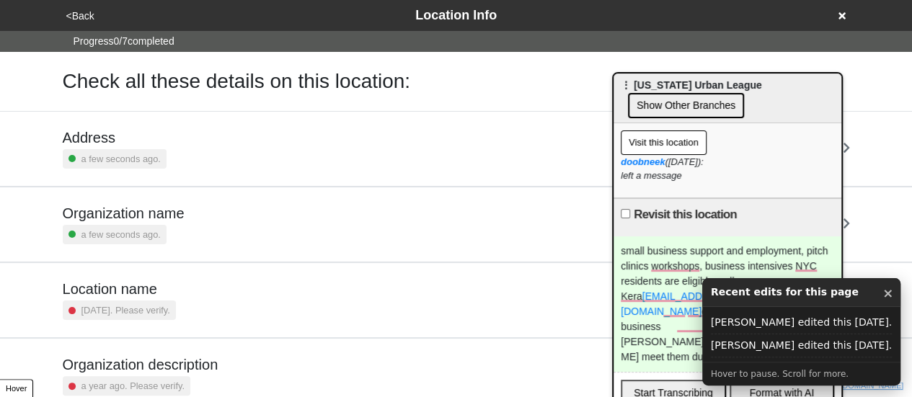
scroll to position [274, 0]
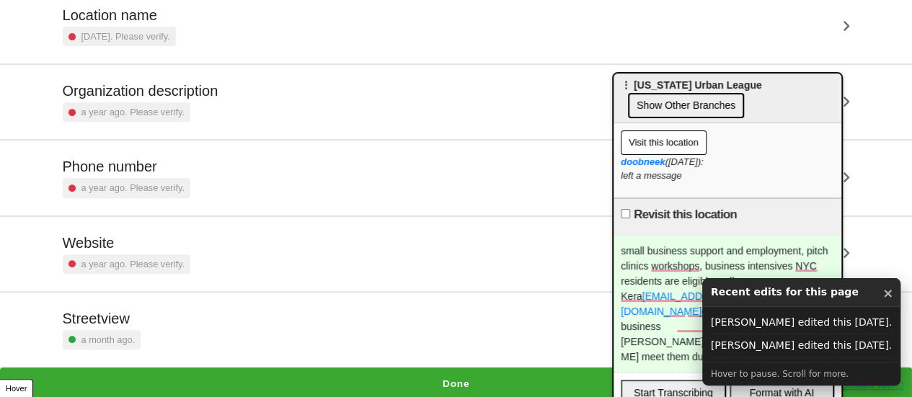
click at [176, 190] on div "a year ago. Please verify." at bounding box center [127, 187] width 128 height 19
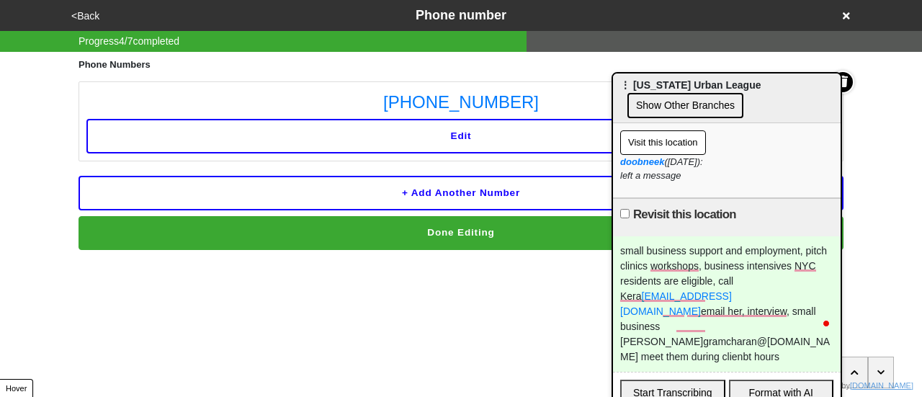
click at [84, 18] on button "<Back" at bounding box center [85, 16] width 37 height 17
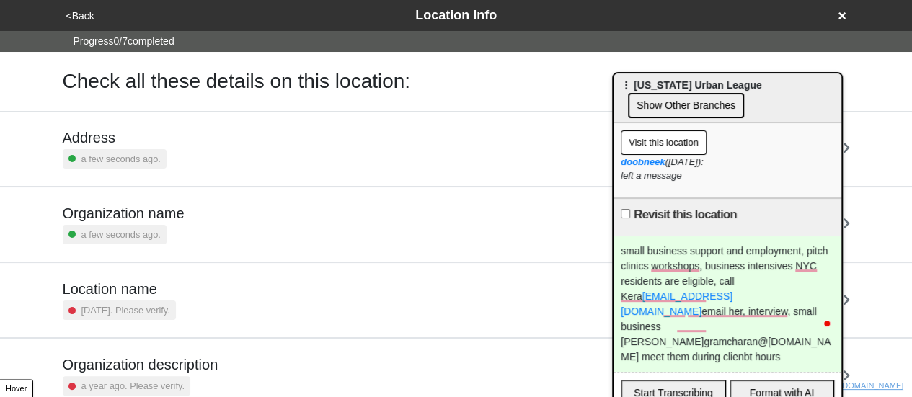
scroll to position [274, 0]
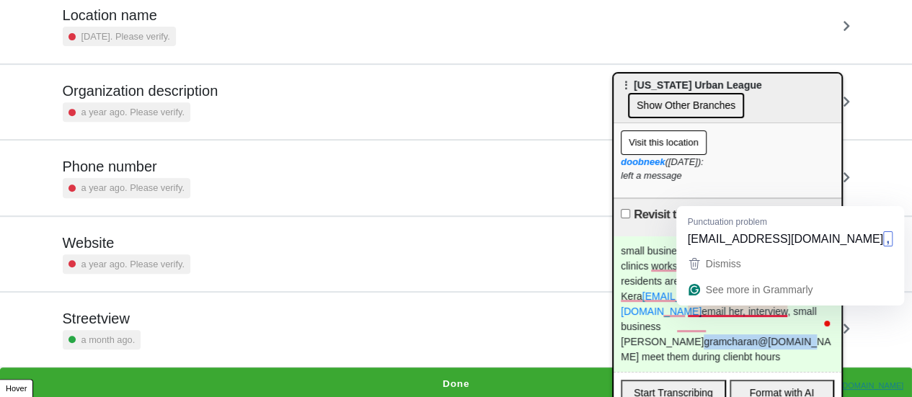
drag, startPoint x: 687, startPoint y: 311, endPoint x: 786, endPoint y: 315, distance: 98.8
click at [786, 315] on div "small business support and employment, pitch clinics workshops, business intens…" at bounding box center [727, 303] width 228 height 135
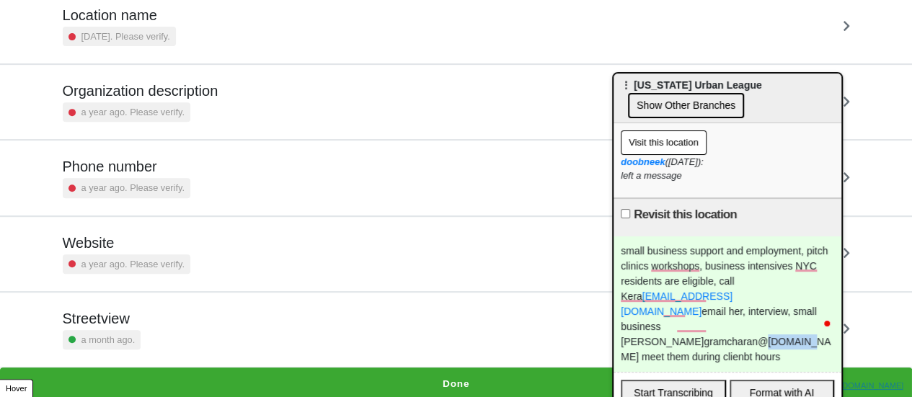
copy div "meet th"
